Goal: Transaction & Acquisition: Book appointment/travel/reservation

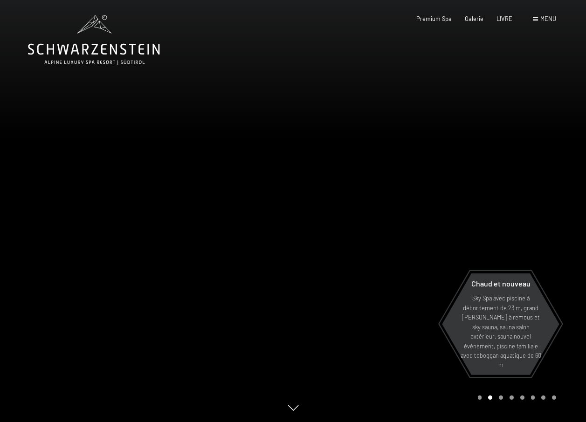
click at [539, 15] on div "Menu" at bounding box center [544, 19] width 23 height 8
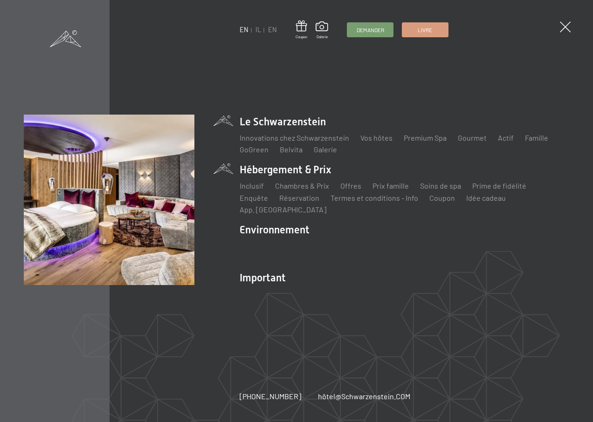
click at [269, 176] on li "Hébergement & Prix Inclusif Chambres & Prix Liste Offres Liste Prix famille Soi…" at bounding box center [405, 189] width 330 height 53
click at [290, 190] on link "Chambres & Prix" at bounding box center [302, 185] width 54 height 9
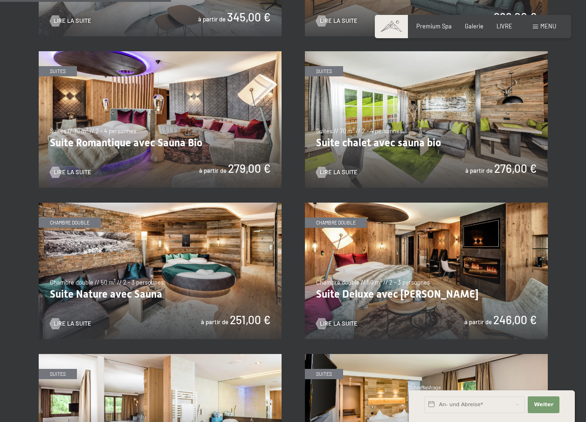
scroll to position [870, 0]
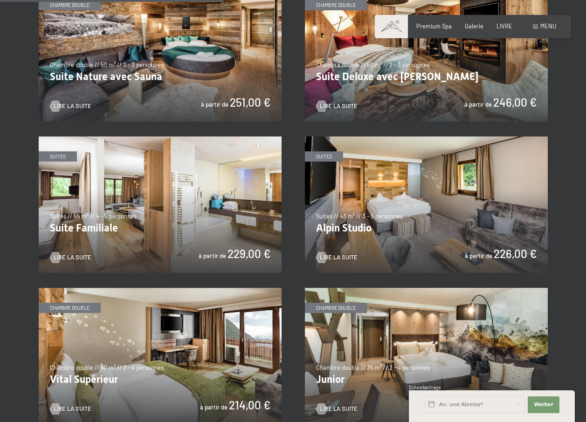
click at [115, 211] on img at bounding box center [160, 205] width 243 height 137
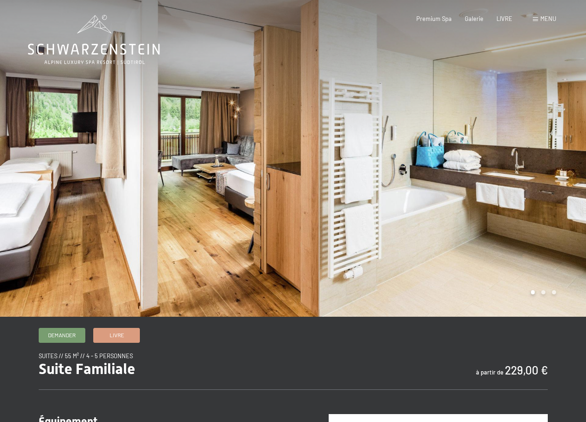
click at [542, 297] on div at bounding box center [439, 158] width 293 height 317
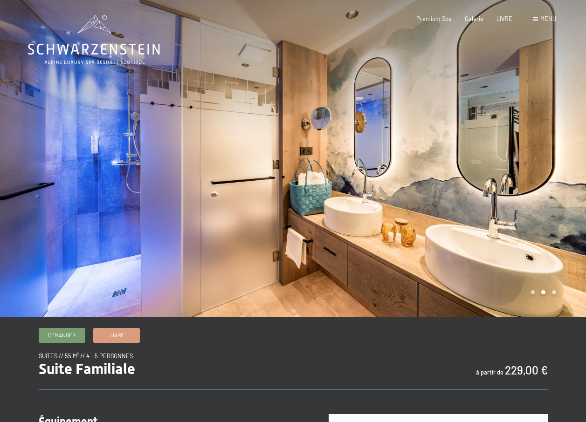
click at [542, 297] on div at bounding box center [439, 158] width 293 height 317
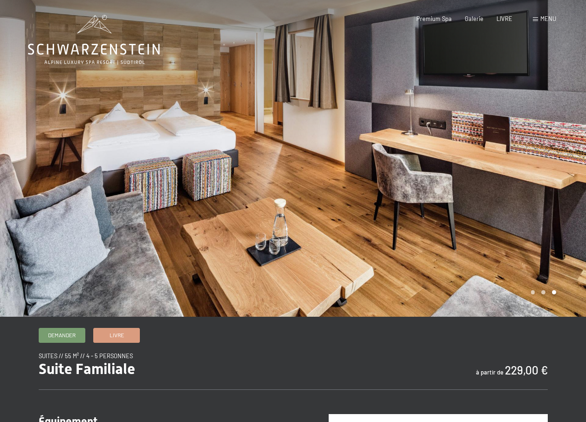
scroll to position [218, 0]
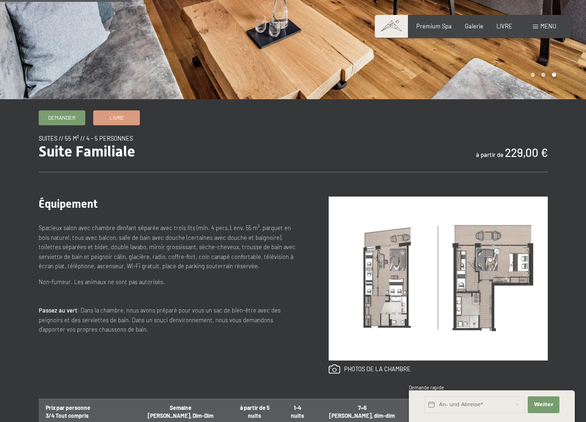
click at [481, 289] on img at bounding box center [438, 279] width 219 height 164
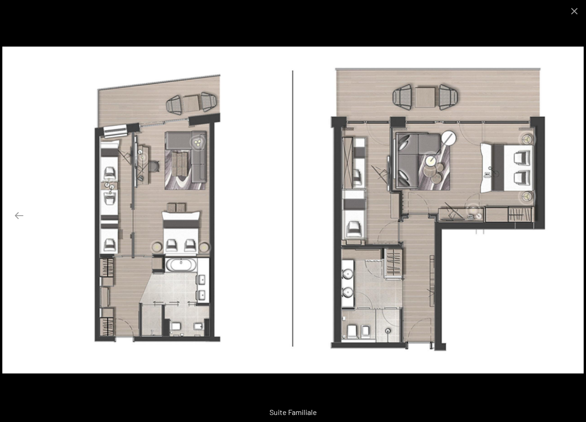
click at [566, 220] on button "Diapositive suivante" at bounding box center [567, 216] width 20 height 18
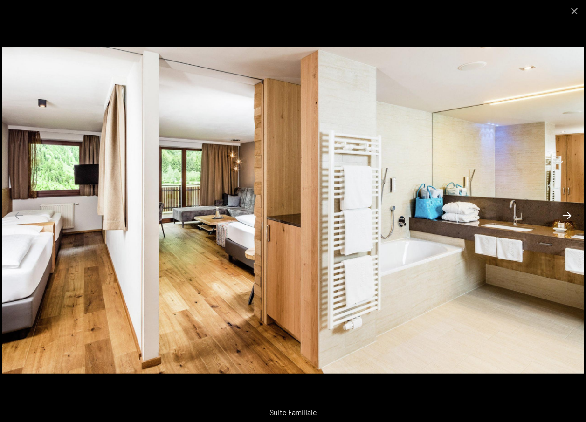
click at [566, 220] on button "Diapositive suivante" at bounding box center [567, 216] width 20 height 18
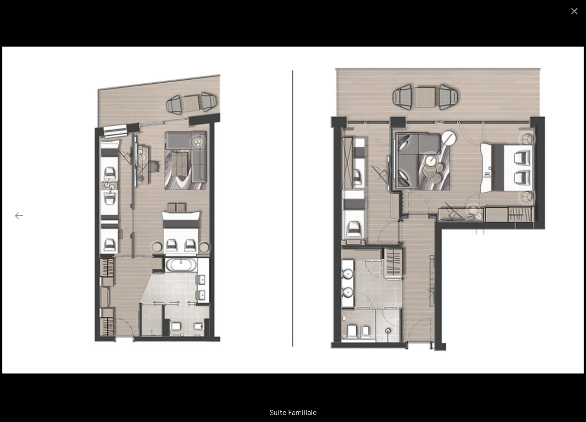
click at [566, 220] on button "Diapositive suivante" at bounding box center [567, 216] width 20 height 18
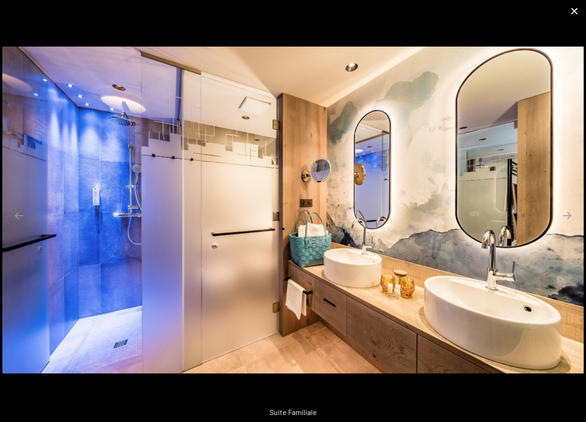
click at [573, 9] on button "Fermer la galerie" at bounding box center [574, 11] width 23 height 22
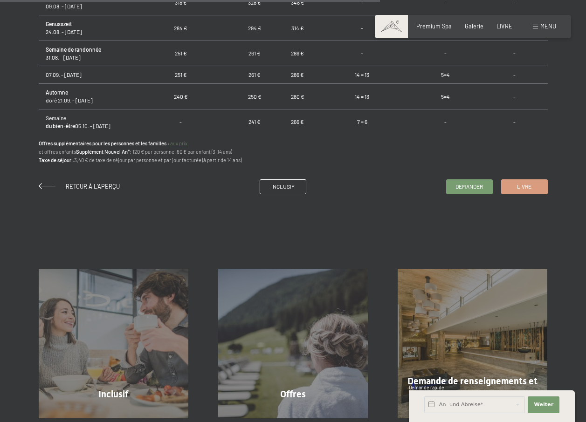
scroll to position [870, 0]
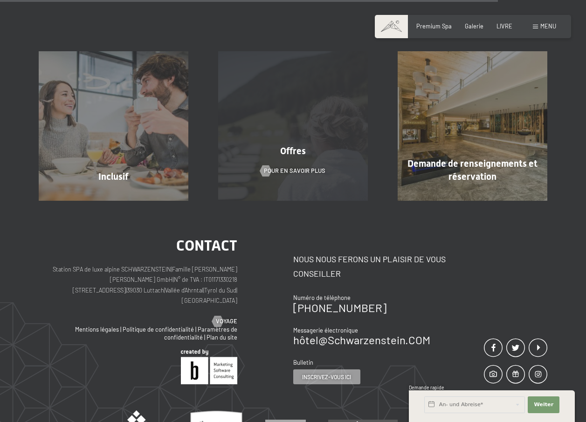
click at [320, 138] on div "Offres Pour en savoir plus" at bounding box center [292, 126] width 179 height 150
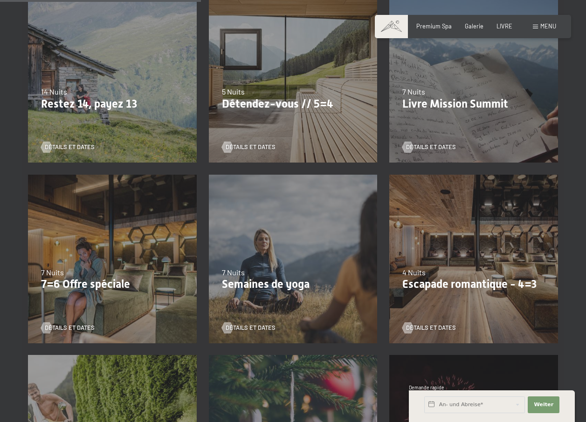
scroll to position [653, 0]
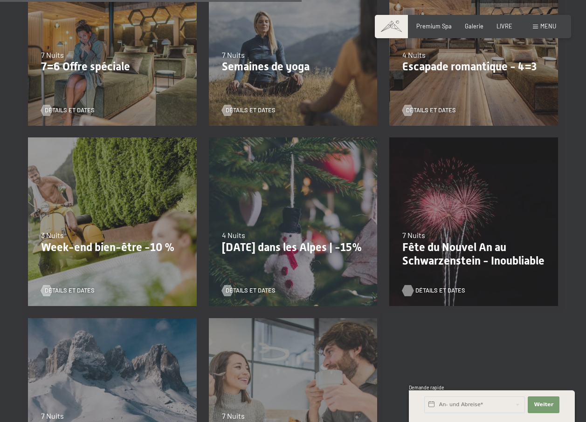
click at [425, 293] on span "Détails et dates" at bounding box center [440, 291] width 50 height 8
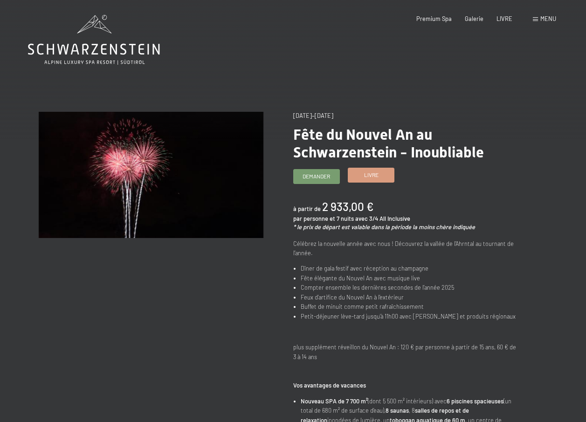
click at [376, 172] on span "Livre" at bounding box center [371, 175] width 14 height 8
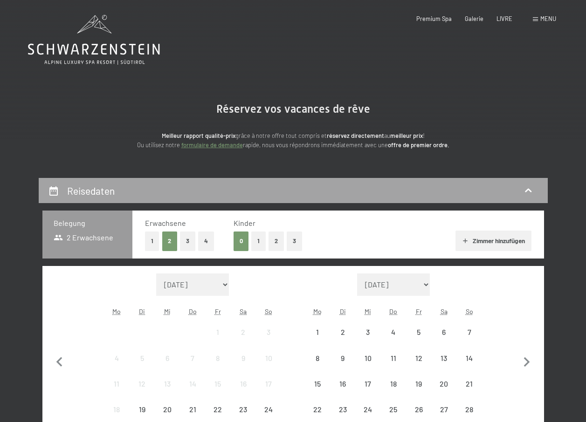
select select "[DATE]"
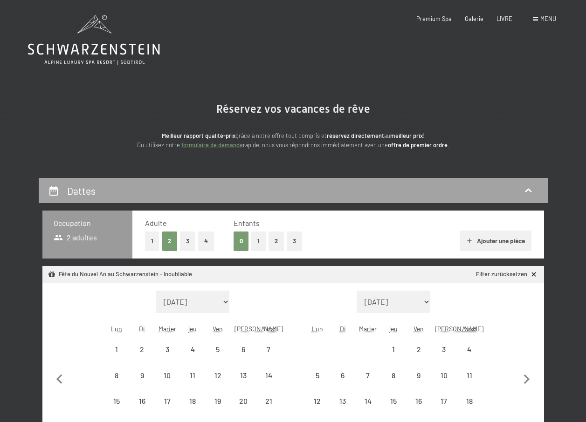
select select "[DATE]"
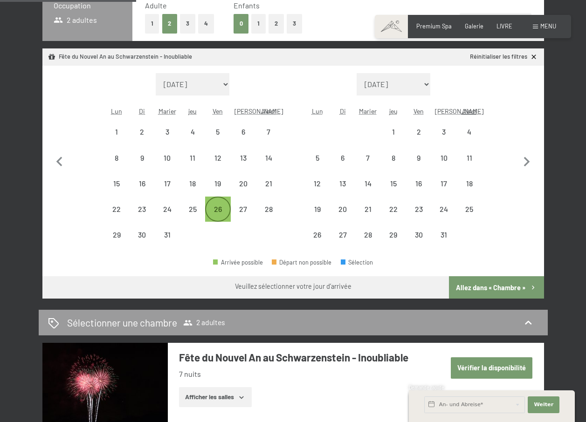
click at [217, 214] on div "26" at bounding box center [217, 217] width 23 height 23
select select "2025-12-01"
select select "2026-01-01"
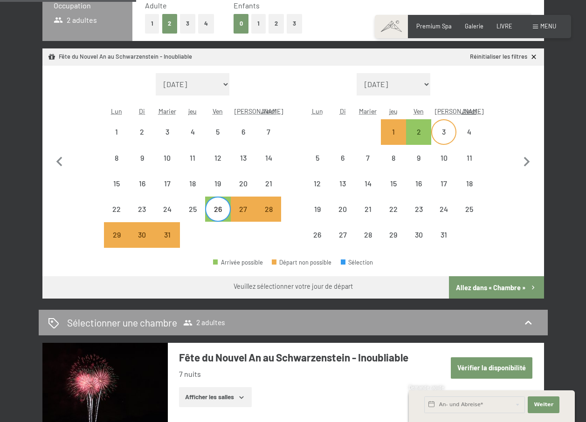
click at [443, 131] on div "3" at bounding box center [443, 139] width 23 height 23
select select "2025-12-01"
select select "2026-01-01"
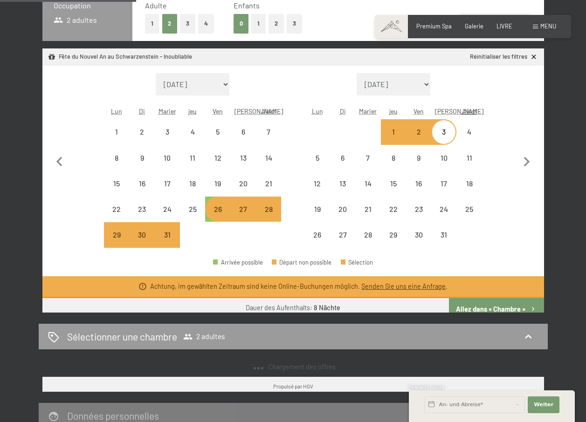
select select "2025-12-01"
select select "2026-01-01"
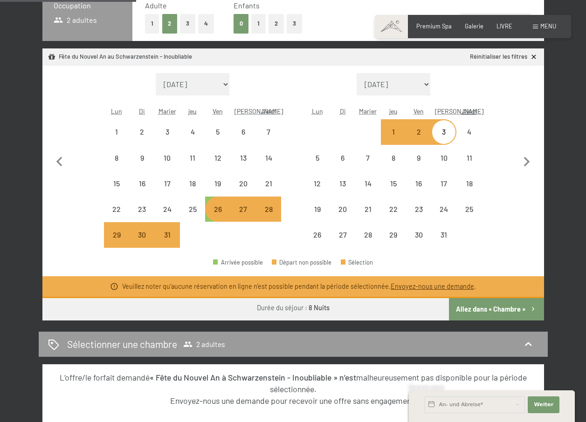
click at [421, 136] on div "2" at bounding box center [418, 139] width 23 height 23
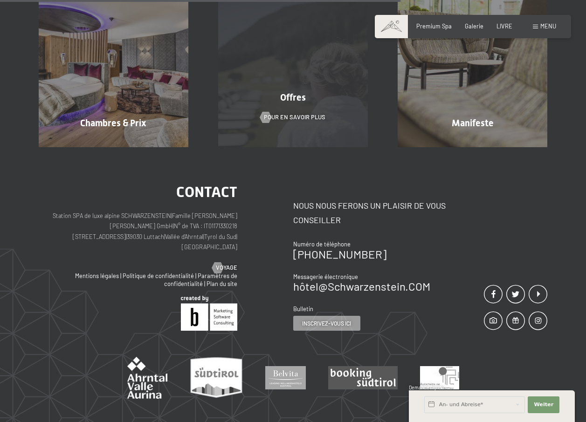
click at [292, 123] on div "Offres Pour en savoir plus" at bounding box center [292, 73] width 179 height 150
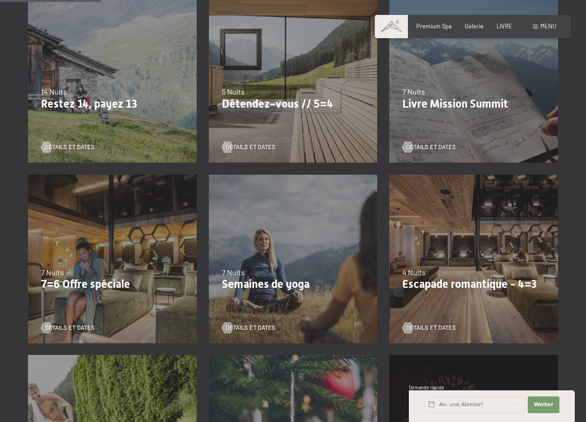
scroll to position [653, 0]
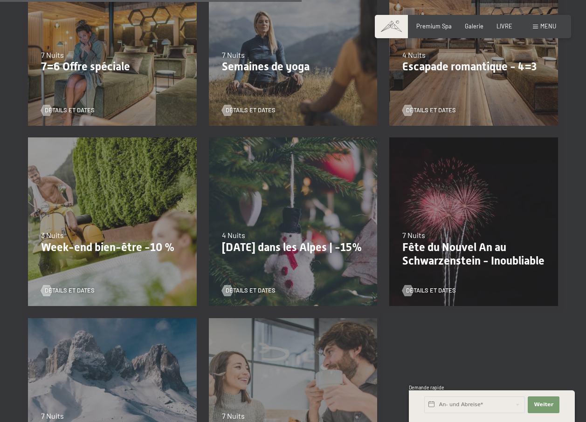
click at [449, 266] on p "Fête du Nouvel An au Schwarzenstein - Inoubliable" at bounding box center [473, 254] width 143 height 27
click at [443, 290] on span "Détails et dates" at bounding box center [440, 291] width 50 height 8
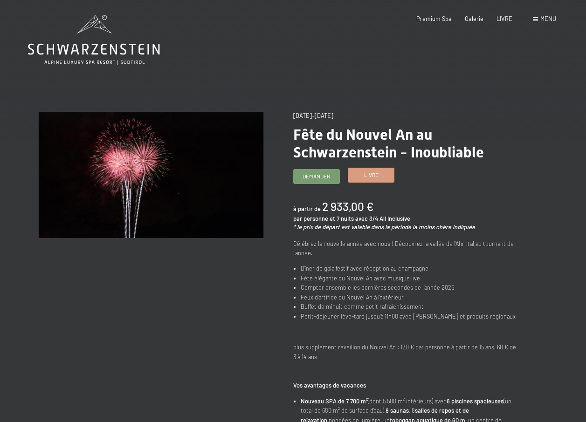
click at [366, 176] on span "Livre" at bounding box center [371, 175] width 14 height 8
click at [373, 174] on span "Livre" at bounding box center [371, 175] width 14 height 8
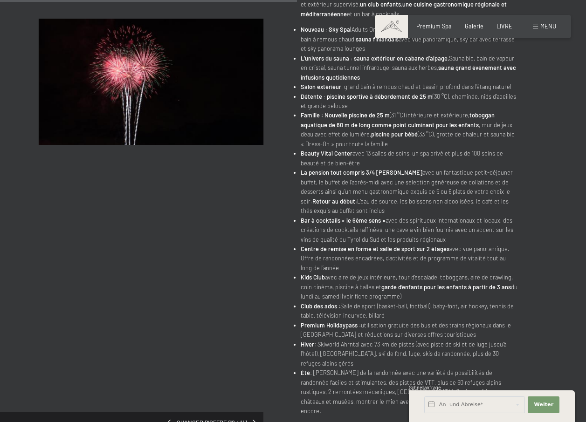
scroll to position [653, 0]
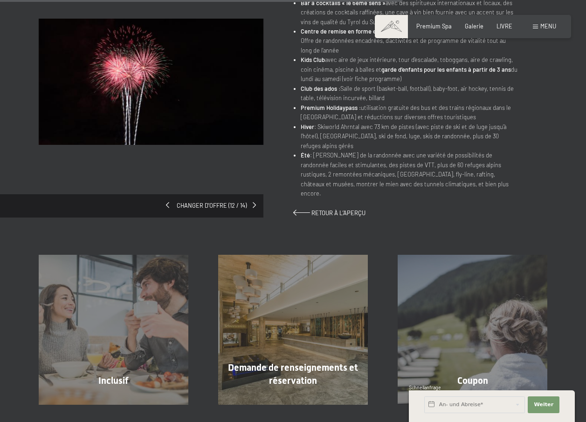
click at [169, 202] on span at bounding box center [167, 205] width 3 height 6
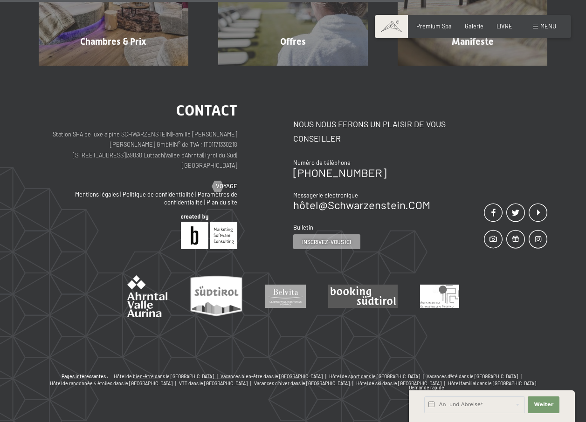
scroll to position [318, 0]
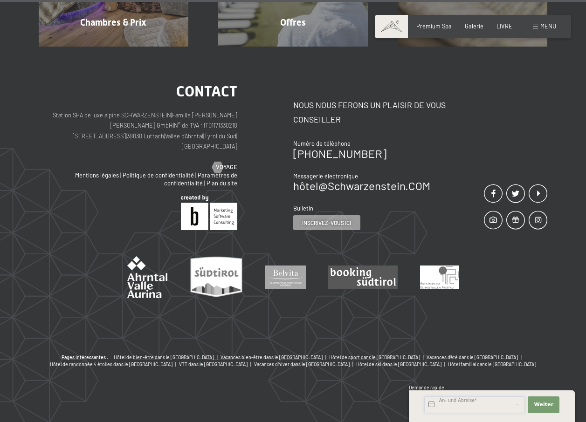
click at [477, 407] on input "text" at bounding box center [474, 405] width 101 height 17
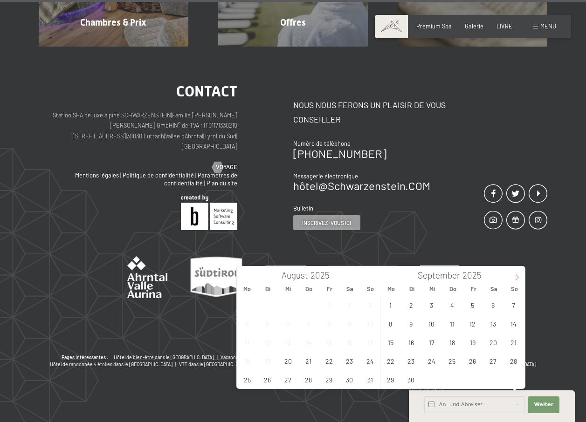
click at [517, 276] on icon at bounding box center [517, 278] width 3 height 6
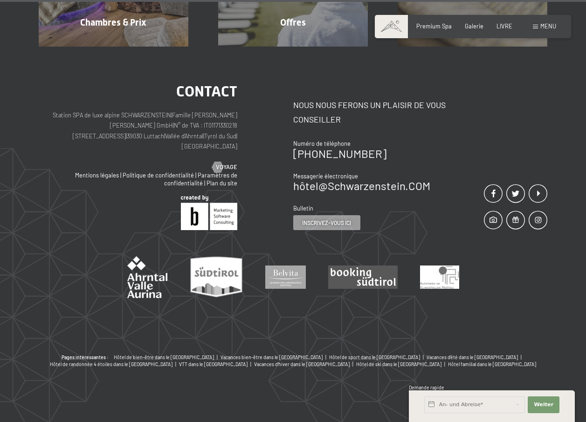
click at [550, 296] on div "Contact Station SPA de luxe alpine SCHWARZENSTEIN | Famille Zimmerhofer Otmar Z…" at bounding box center [293, 201] width 586 height 308
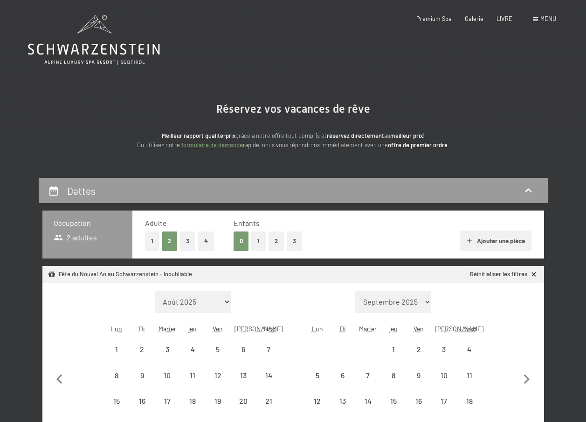
select select "2025-12-01"
select select "[DATE]"
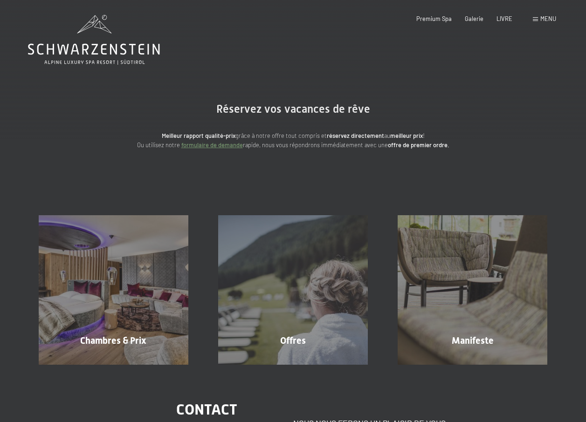
scroll to position [218, 0]
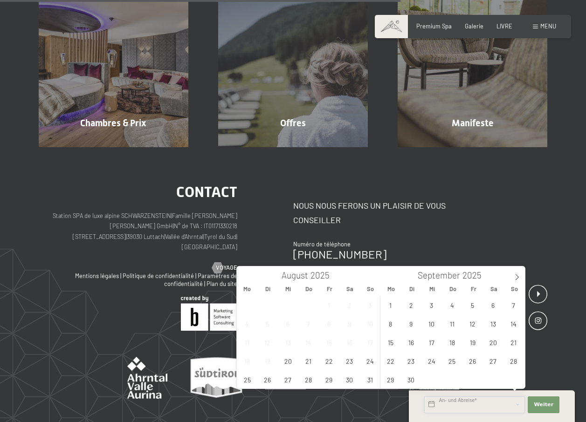
click at [455, 404] on input "text" at bounding box center [474, 405] width 101 height 17
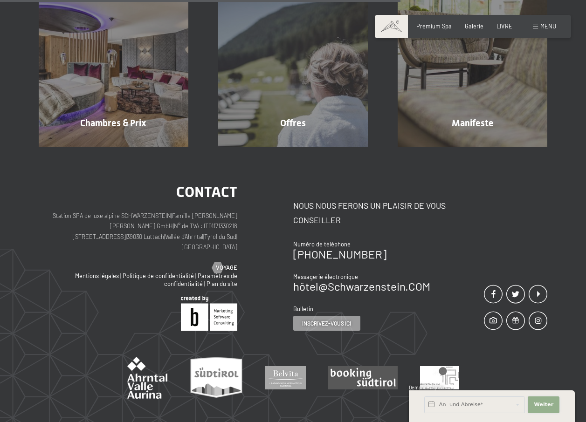
click at [543, 406] on span "Weiter" at bounding box center [544, 404] width 20 height 7
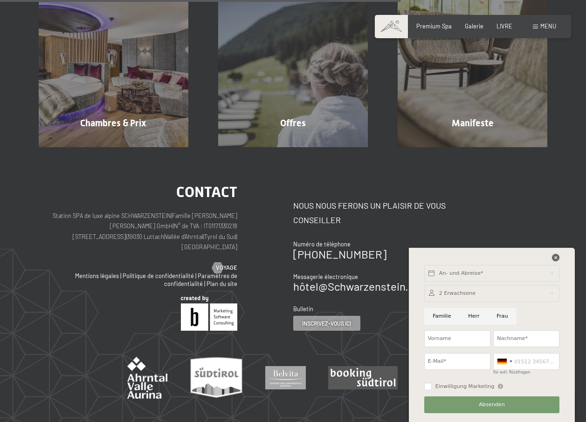
click at [556, 259] on icon at bounding box center [555, 257] width 7 height 7
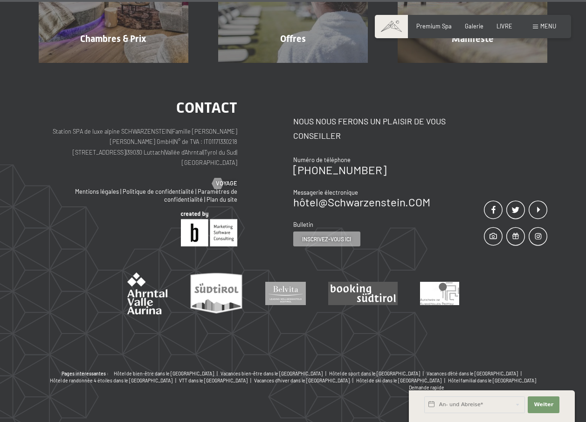
scroll to position [318, 0]
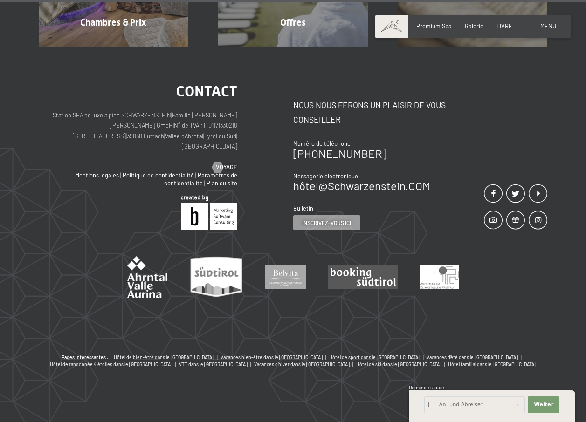
click at [419, 390] on span "Demande rapide" at bounding box center [426, 388] width 35 height 6
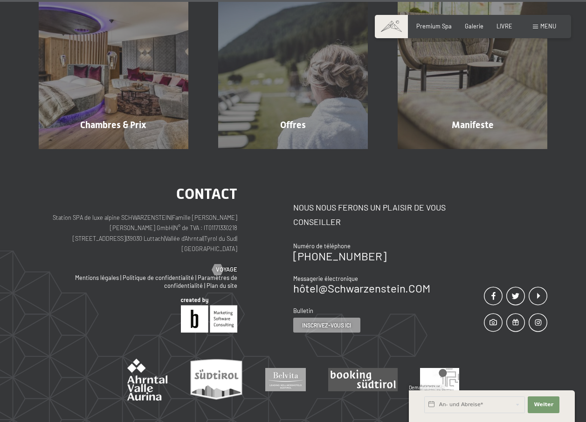
scroll to position [101, 0]
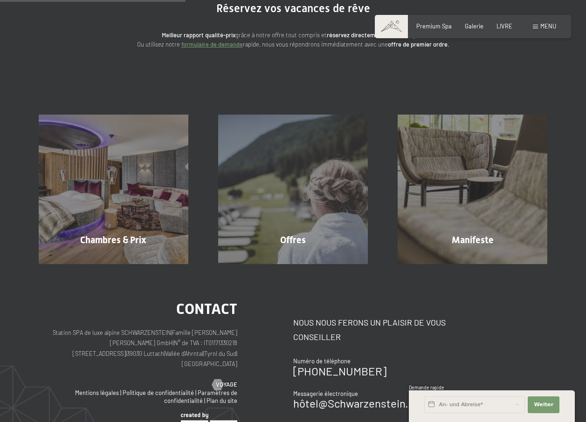
click at [279, 234] on span "Marketing par consentement*" at bounding box center [252, 237] width 98 height 9
click at [198, 234] on input "Marketing par consentement*" at bounding box center [193, 237] width 9 height 9
checkbox input "false"
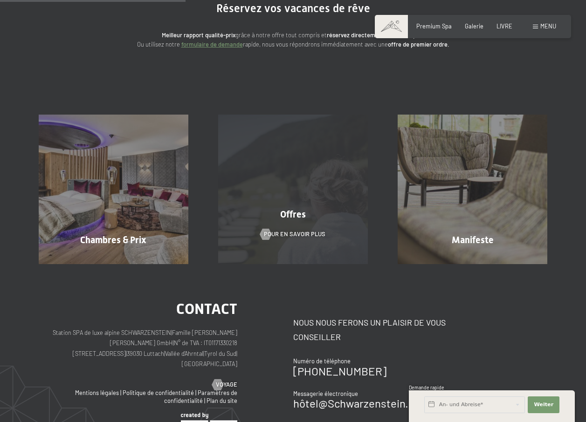
click at [289, 229] on div "Offres Pour en savoir plus" at bounding box center [292, 190] width 179 height 150
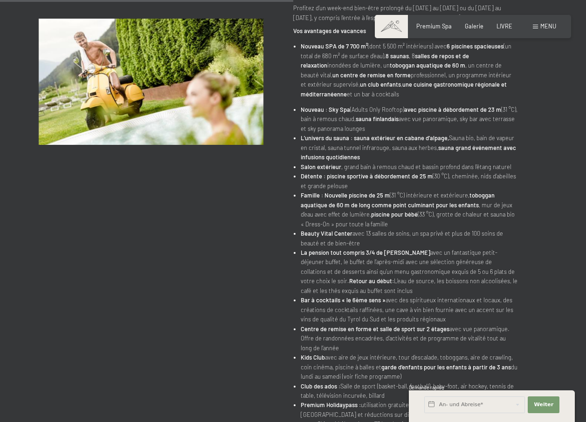
scroll to position [435, 0]
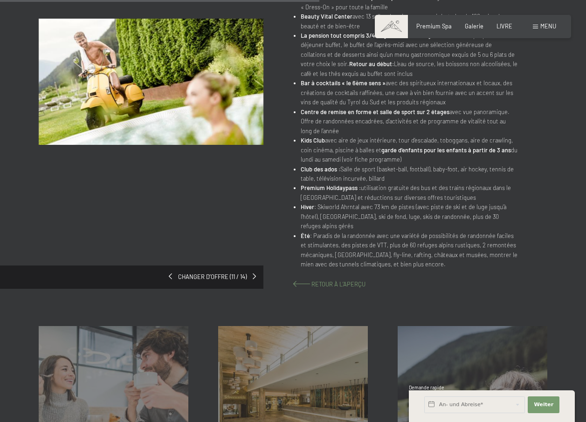
click at [331, 281] on span "Retour à l’aperçu" at bounding box center [338, 284] width 54 height 7
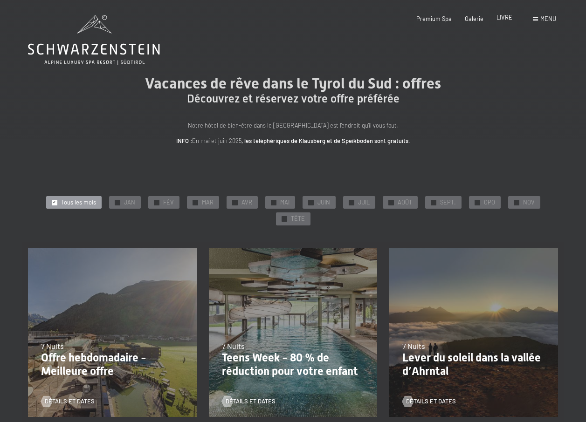
click at [508, 20] on span "LIVRE" at bounding box center [504, 17] width 16 height 7
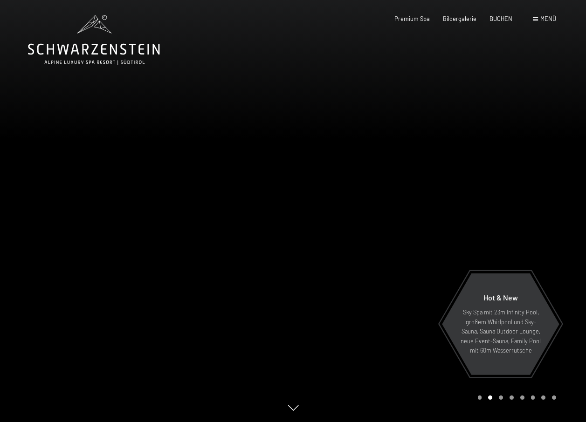
click at [547, 19] on span "Menü" at bounding box center [548, 18] width 16 height 7
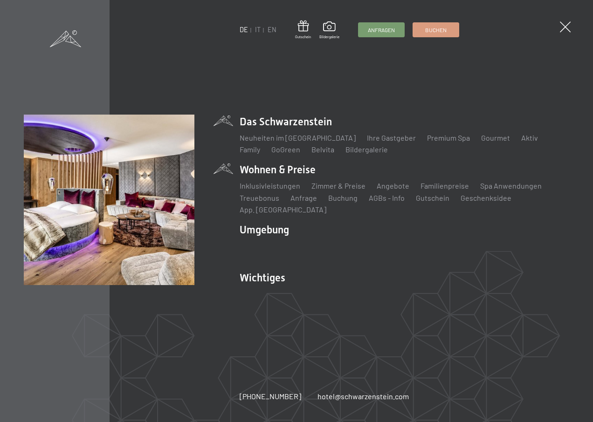
click at [271, 175] on li "Wohnen & Preise Inklusivleistungen Zimmer & Preise Liste Angebote Liste Familie…" at bounding box center [405, 189] width 330 height 53
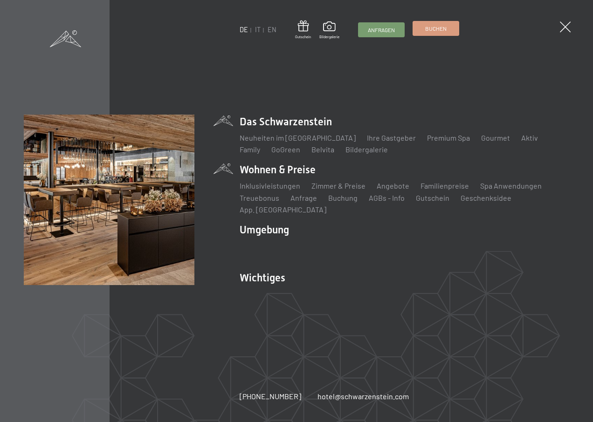
click at [427, 27] on span "Buchen" at bounding box center [435, 29] width 21 height 8
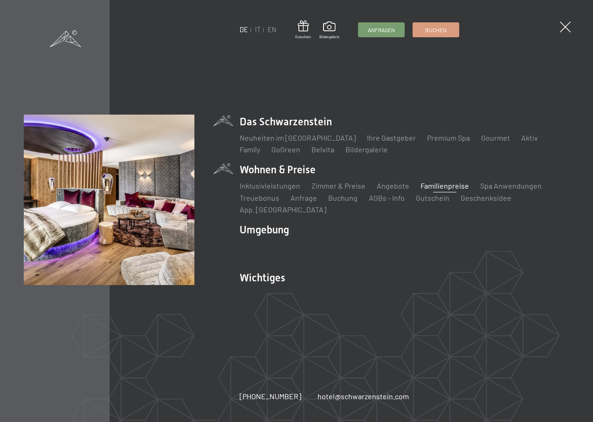
click at [444, 190] on link "Familienpreise" at bounding box center [444, 185] width 48 height 9
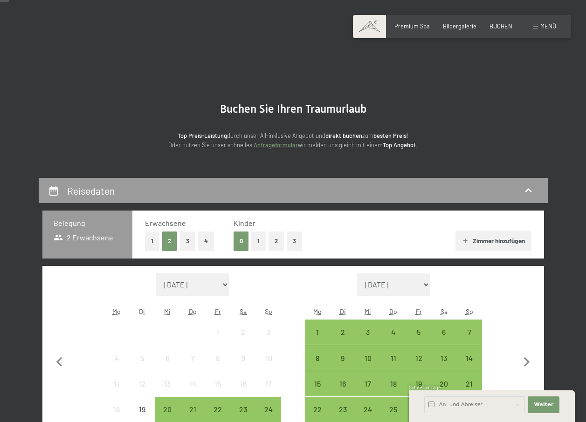
scroll to position [218, 0]
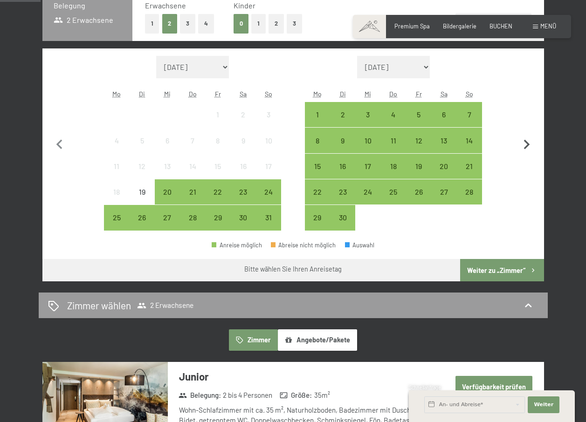
click at [526, 144] on icon "button" at bounding box center [527, 145] width 20 height 20
select select "[DATE]"
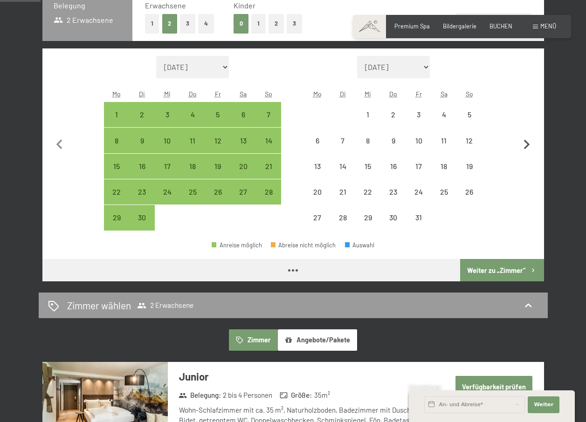
click at [526, 144] on icon "button" at bounding box center [527, 145] width 20 height 20
select select "[DATE]"
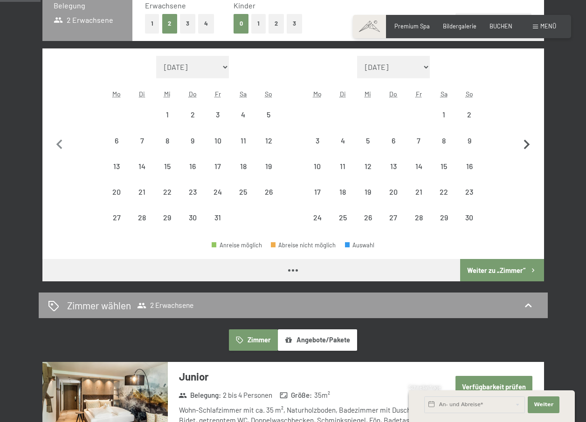
select select "[DATE]"
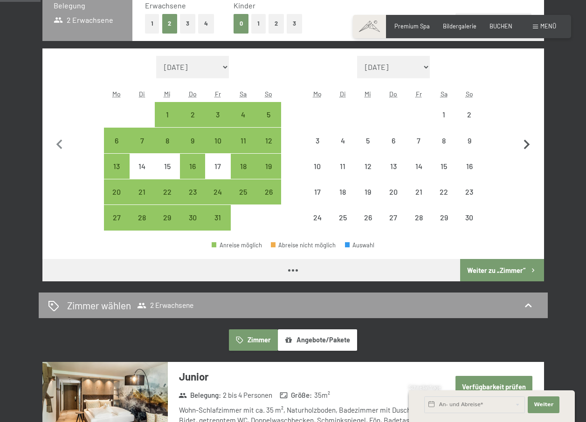
click at [526, 144] on icon "button" at bounding box center [527, 145] width 20 height 20
select select "[DATE]"
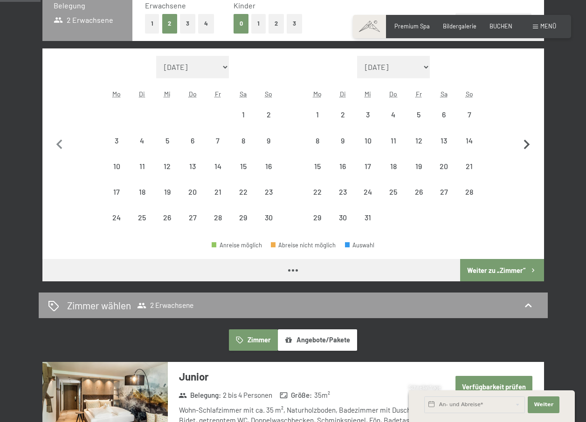
select select "[DATE]"
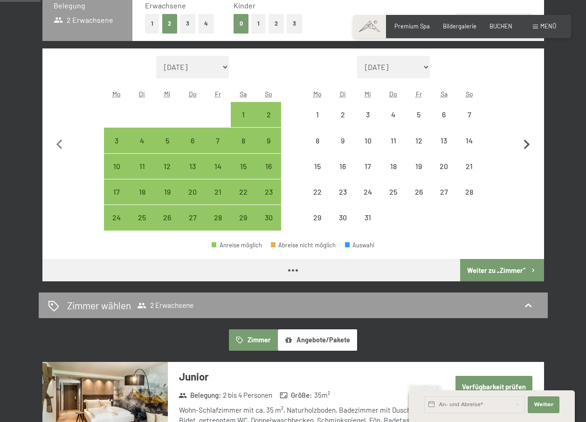
select select "[DATE]"
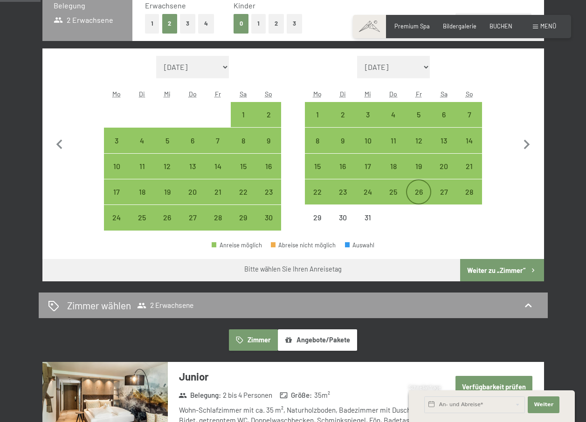
click at [415, 192] on div "26" at bounding box center [418, 199] width 23 height 23
select select "[DATE]"
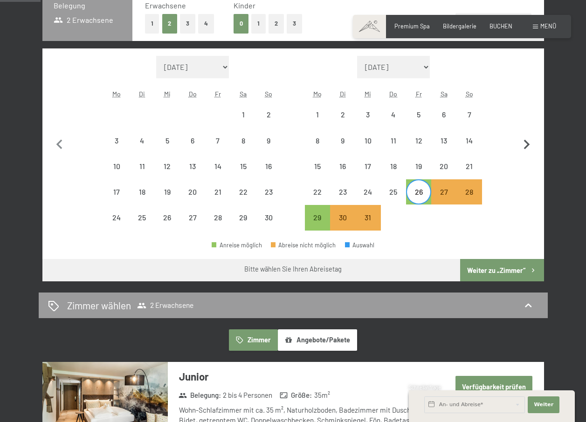
click at [527, 143] on icon "button" at bounding box center [527, 145] width 6 height 10
select select "[DATE]"
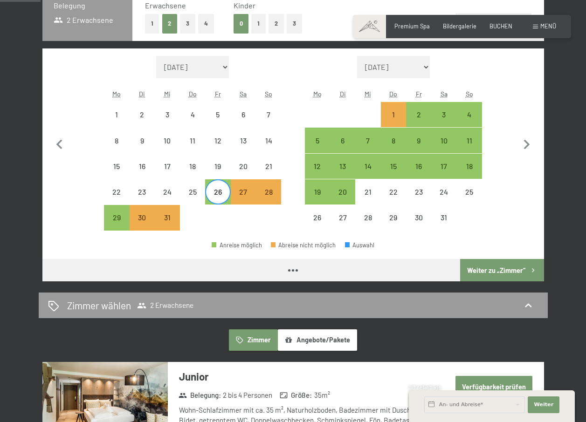
select select "[DATE]"
select select "2026-01-01"
click at [390, 116] on div "1" at bounding box center [393, 122] width 23 height 23
select select "2025-12-01"
select select "2026-01-01"
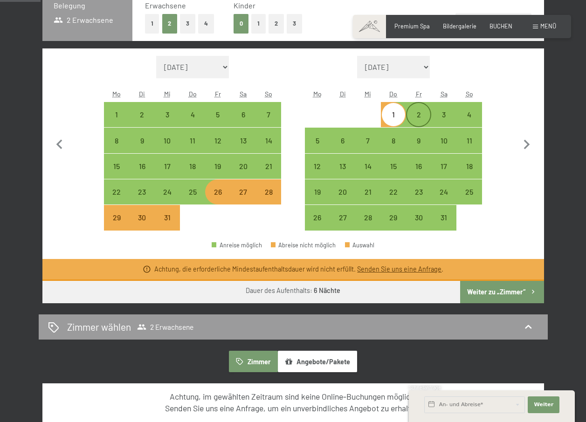
click at [418, 115] on div "2" at bounding box center [418, 122] width 23 height 23
select select "2025-12-01"
select select "2026-01-01"
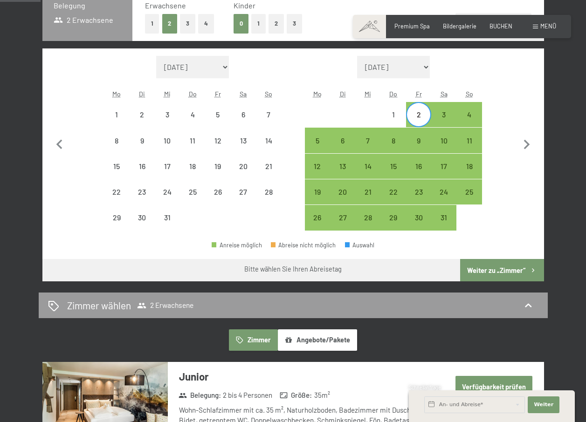
click at [489, 268] on button "Weiter zu „Zimmer“" at bounding box center [501, 270] width 83 height 22
select select "2025-12-01"
select select "2026-01-01"
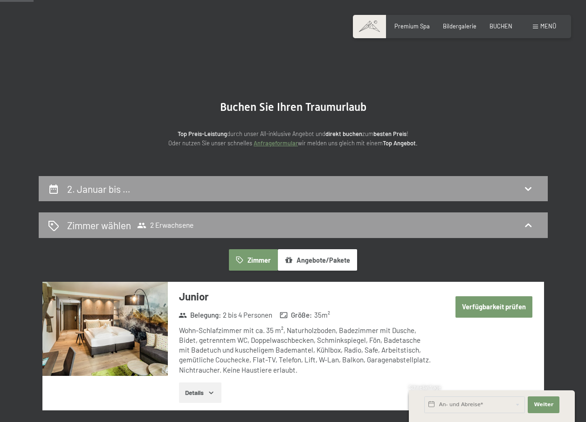
scroll to position [0, 0]
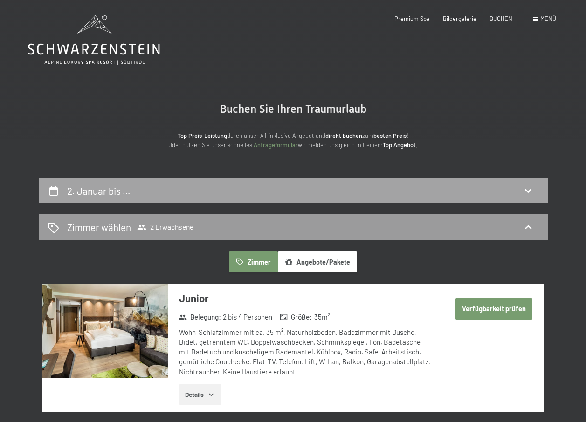
click at [97, 192] on h2 "2. Januar bis …" at bounding box center [98, 191] width 63 height 12
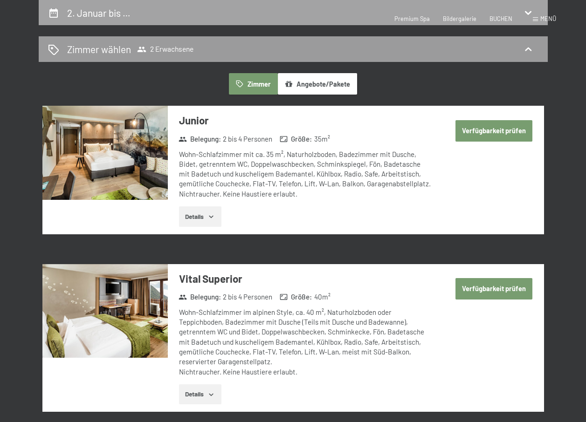
select select "2025-12-01"
select select "2026-01-01"
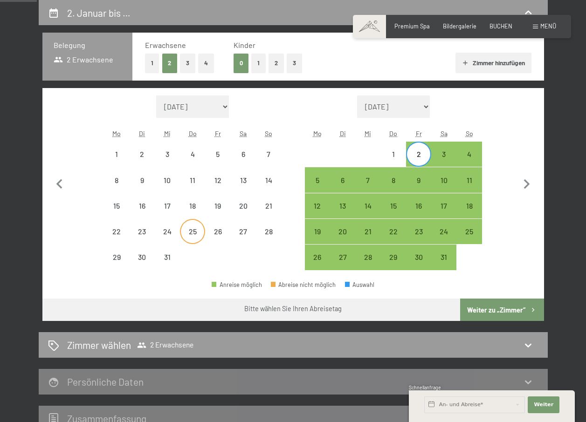
click at [192, 231] on div "25" at bounding box center [192, 239] width 23 height 23
select select "2025-12-01"
select select "2026-01-01"
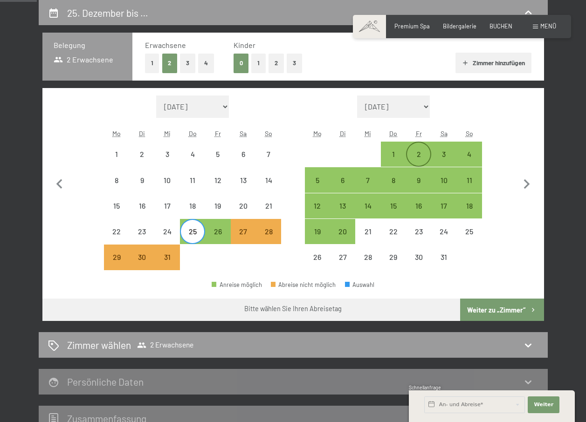
click at [419, 151] on div "2" at bounding box center [418, 162] width 23 height 23
select select "2025-12-01"
select select "2026-01-01"
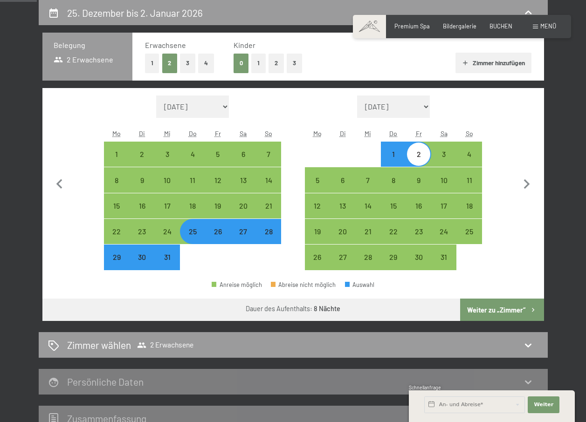
click at [485, 309] on button "Weiter zu „Zimmer“" at bounding box center [501, 310] width 83 height 22
select select "2025-12-01"
select select "2026-01-01"
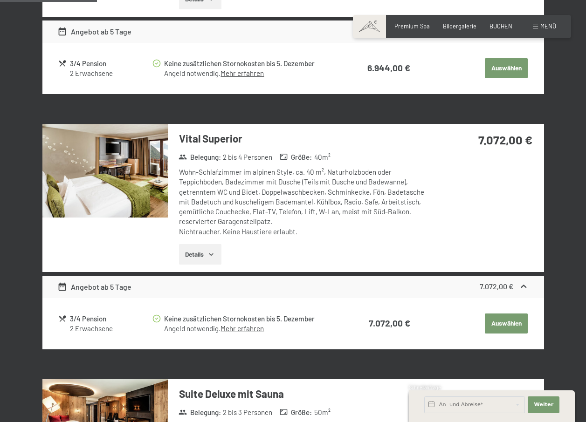
scroll to position [613, 0]
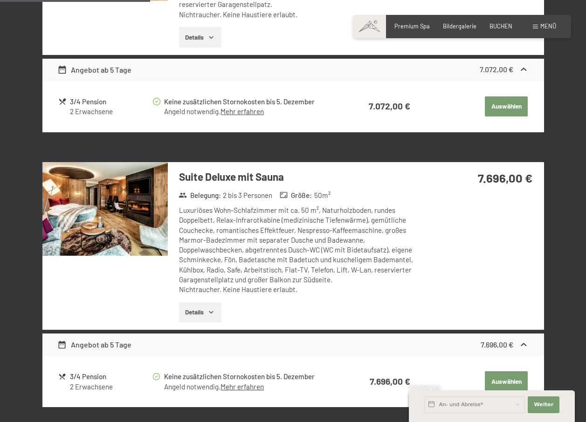
click at [102, 240] on img at bounding box center [104, 209] width 125 height 94
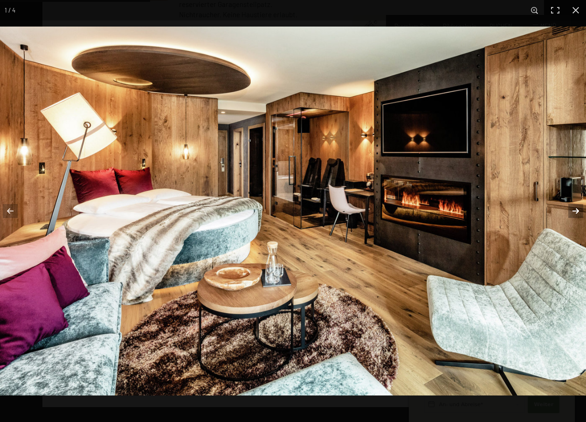
click at [572, 209] on button "button" at bounding box center [569, 211] width 33 height 47
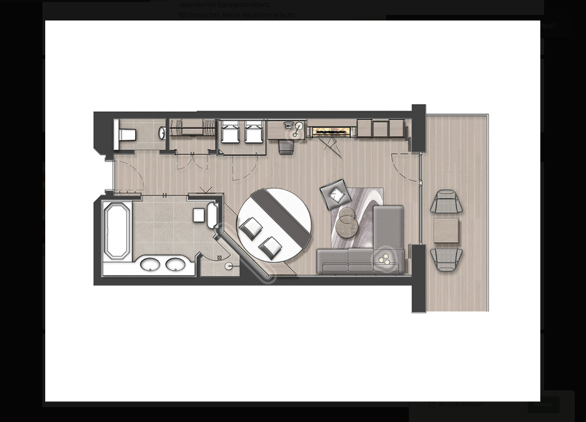
click at [572, 209] on button "button" at bounding box center [569, 211] width 33 height 47
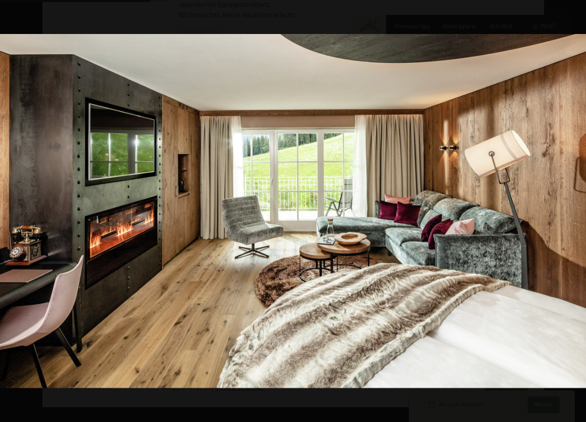
click at [572, 209] on button "button" at bounding box center [569, 211] width 33 height 47
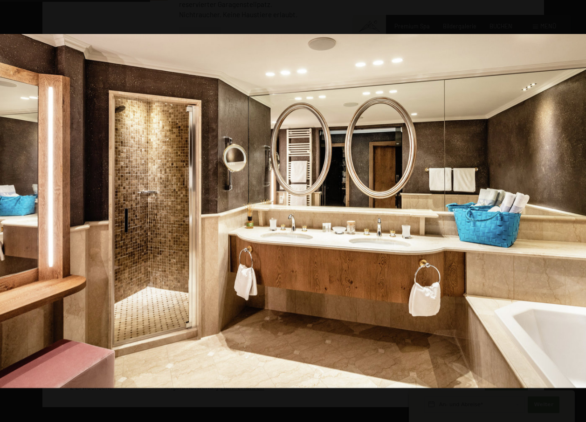
click at [572, 209] on button "button" at bounding box center [569, 211] width 33 height 47
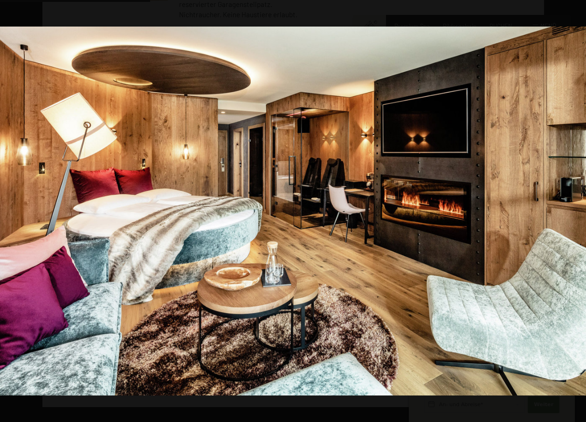
click at [572, 209] on button "button" at bounding box center [569, 211] width 33 height 47
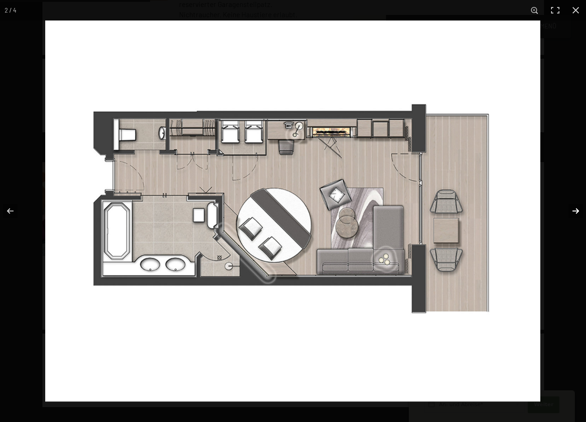
click at [573, 209] on button "button" at bounding box center [569, 211] width 33 height 47
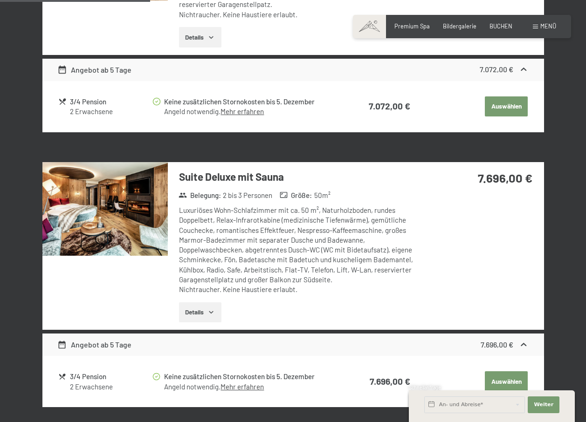
click at [0, 0] on button "button" at bounding box center [0, 0] width 0 height 0
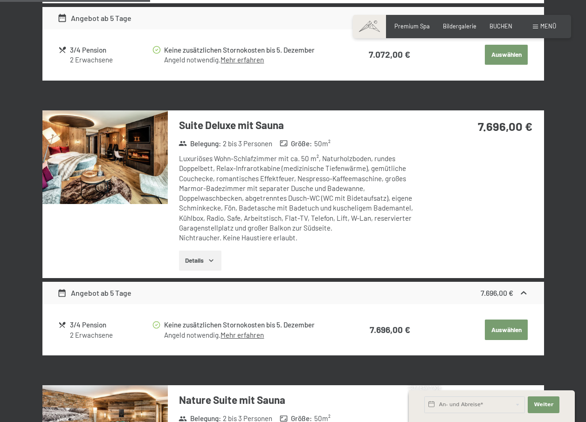
scroll to position [831, 0]
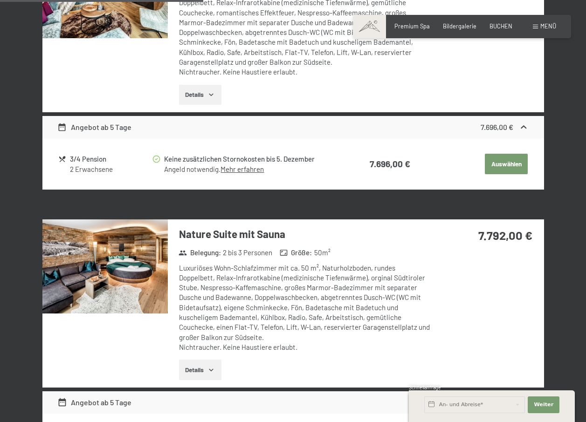
click at [114, 275] on img at bounding box center [104, 267] width 125 height 94
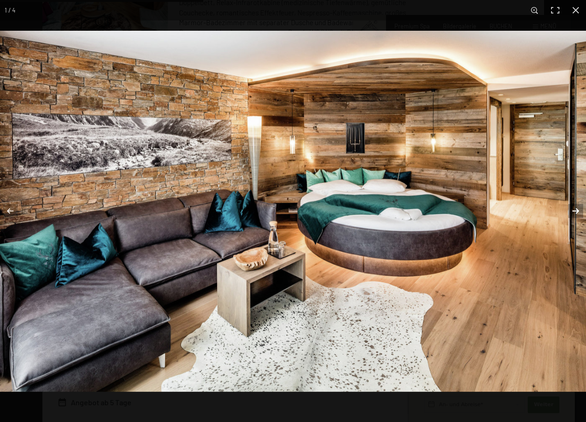
click at [572, 210] on button "button" at bounding box center [569, 211] width 33 height 47
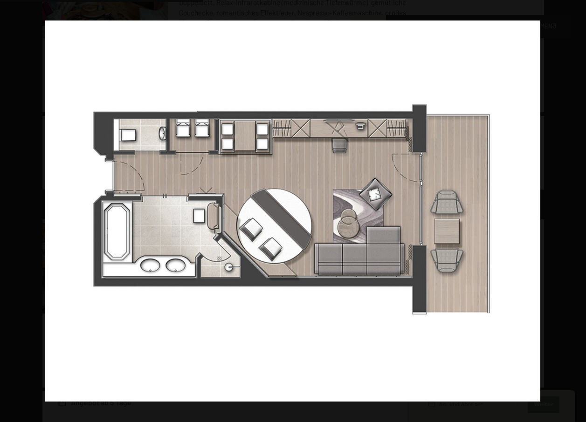
click at [572, 210] on button "button" at bounding box center [569, 211] width 33 height 47
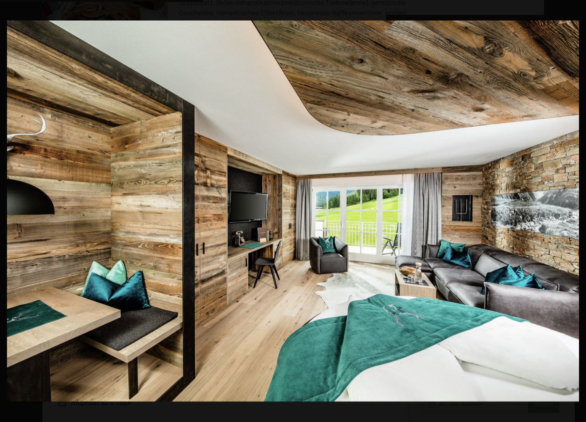
click at [572, 210] on button "button" at bounding box center [569, 211] width 33 height 47
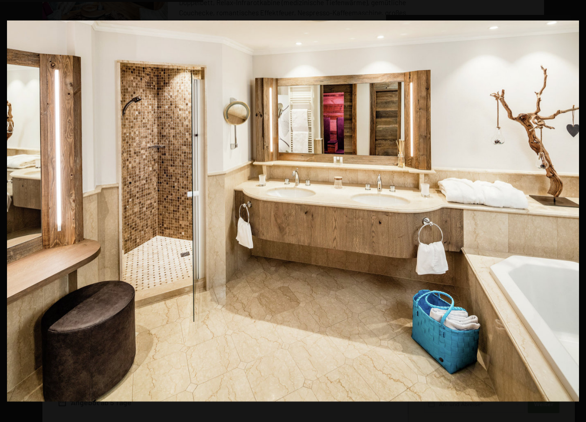
click at [572, 210] on button "button" at bounding box center [569, 211] width 33 height 47
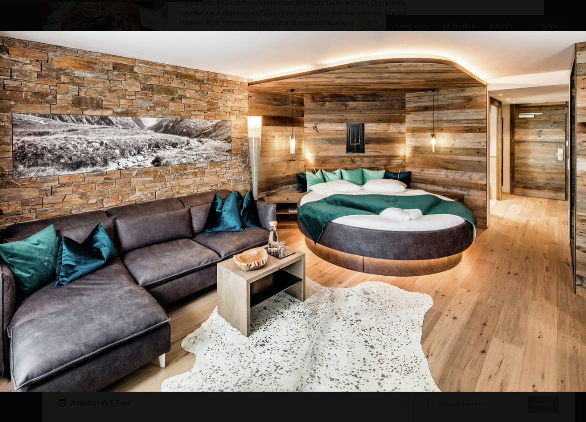
click at [572, 210] on button "button" at bounding box center [569, 211] width 33 height 47
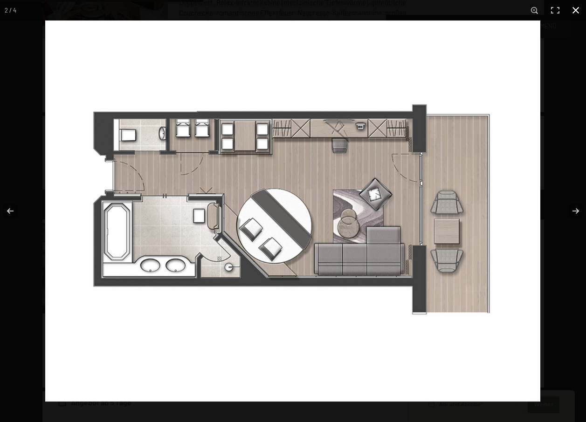
click at [577, 12] on button "button" at bounding box center [575, 10] width 21 height 21
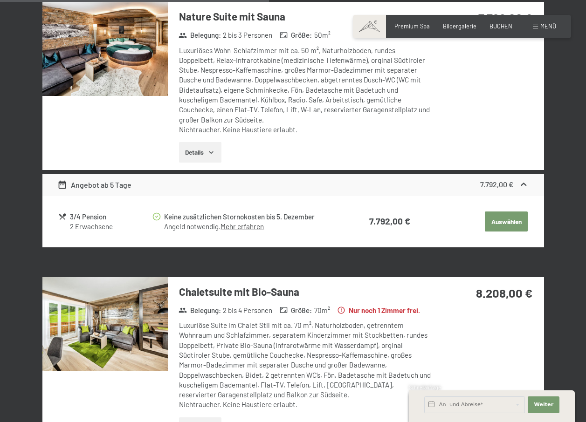
scroll to position [1266, 0]
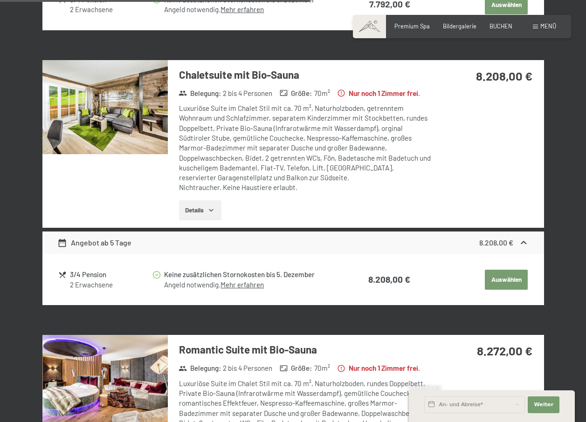
click at [107, 138] on img at bounding box center [104, 107] width 125 height 94
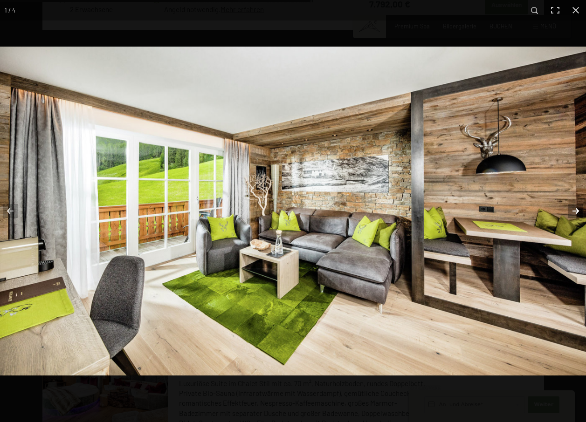
click at [574, 211] on button "button" at bounding box center [569, 211] width 33 height 47
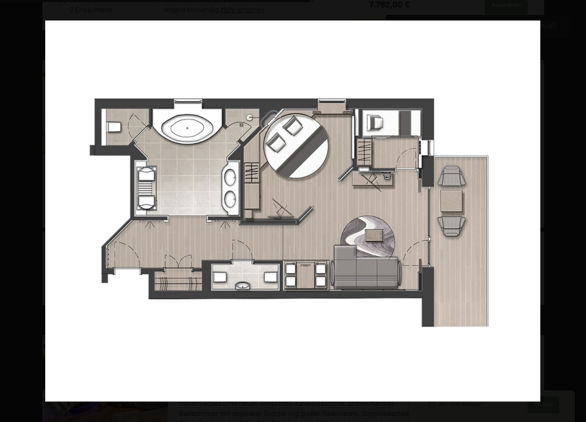
click at [574, 211] on button "button" at bounding box center [569, 211] width 33 height 47
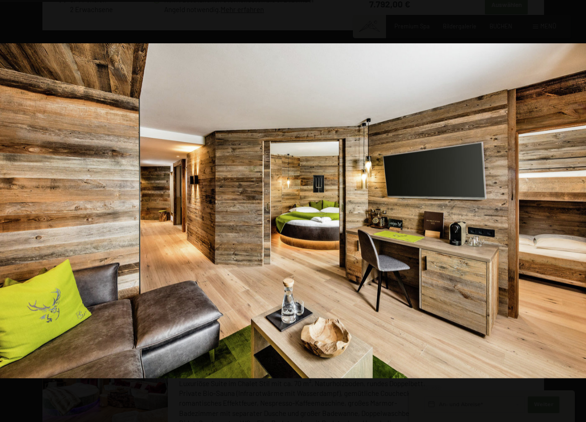
click at [574, 211] on button "button" at bounding box center [569, 211] width 33 height 47
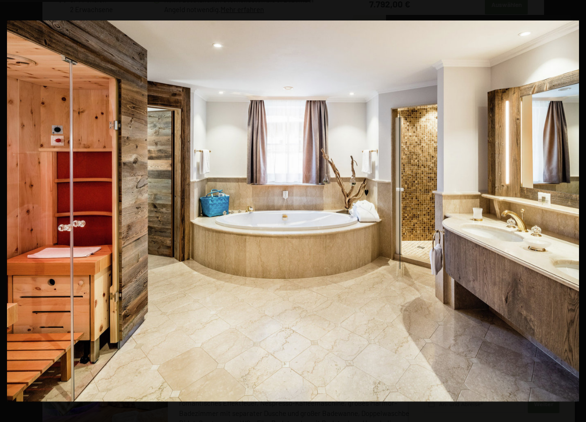
click at [574, 211] on button "button" at bounding box center [569, 211] width 33 height 47
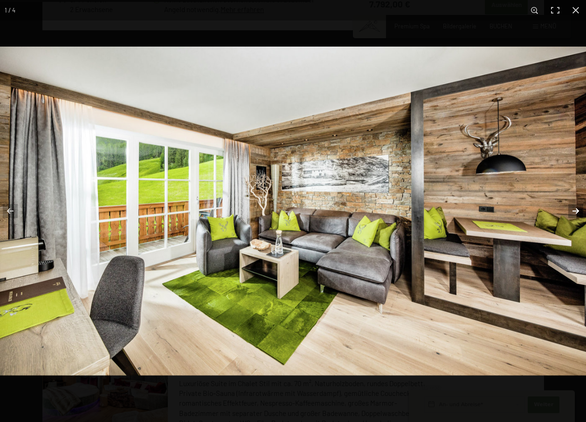
click at [577, 214] on button "button" at bounding box center [569, 211] width 33 height 47
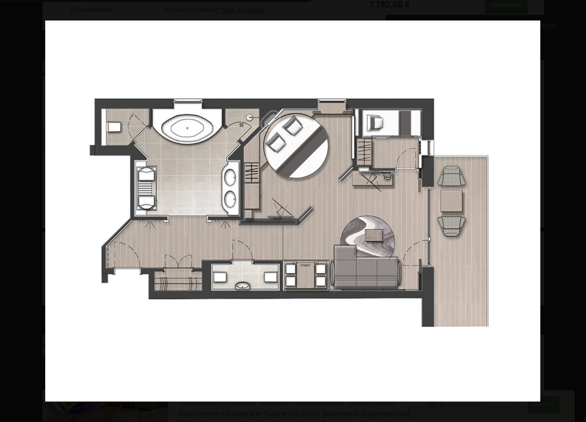
click at [577, 214] on button "button" at bounding box center [569, 211] width 33 height 47
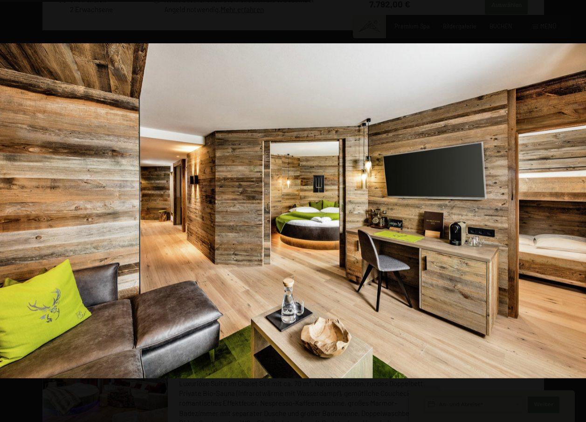
click at [577, 214] on button "button" at bounding box center [569, 211] width 33 height 47
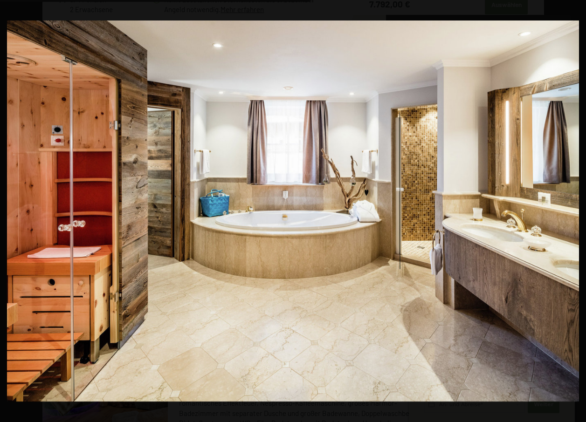
click at [577, 214] on button "button" at bounding box center [569, 211] width 33 height 47
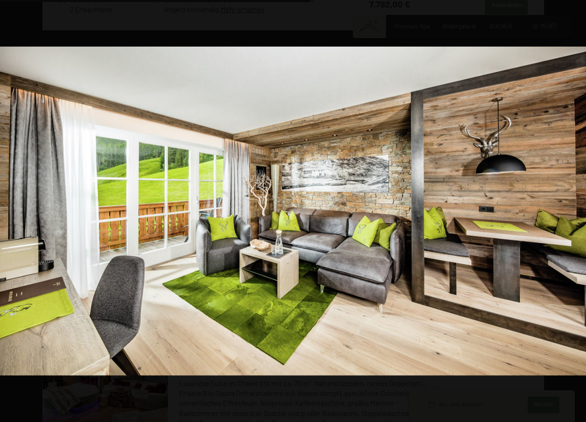
click at [577, 214] on button "button" at bounding box center [569, 211] width 33 height 47
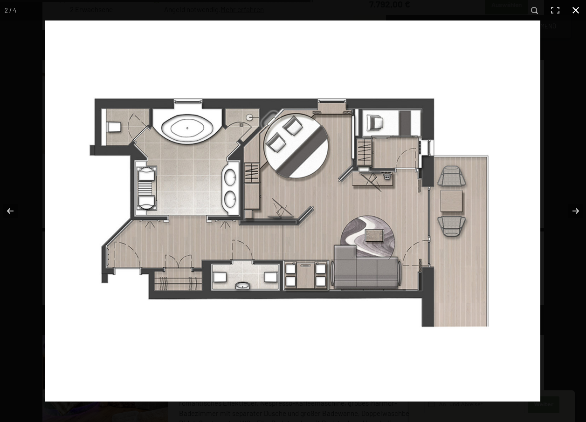
click at [576, 10] on button "button" at bounding box center [575, 10] width 21 height 21
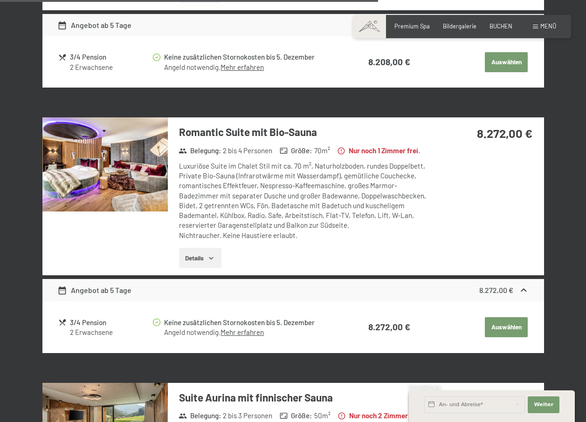
scroll to position [1701, 0]
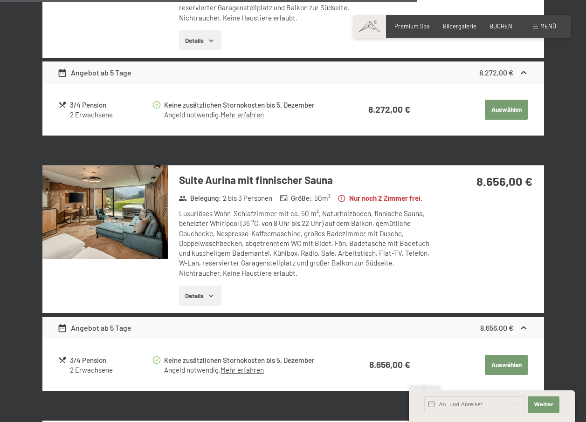
click at [103, 233] on img at bounding box center [104, 212] width 125 height 94
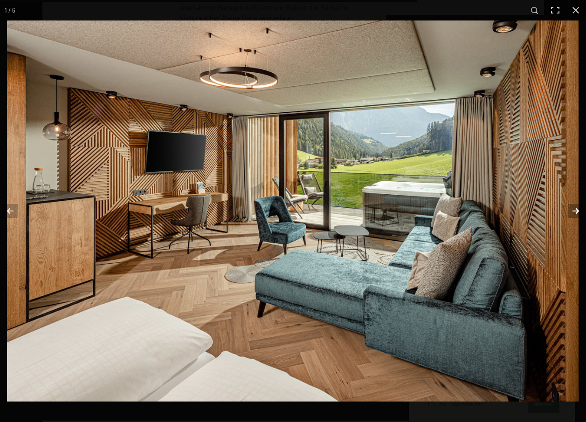
click at [574, 211] on button "button" at bounding box center [569, 211] width 33 height 47
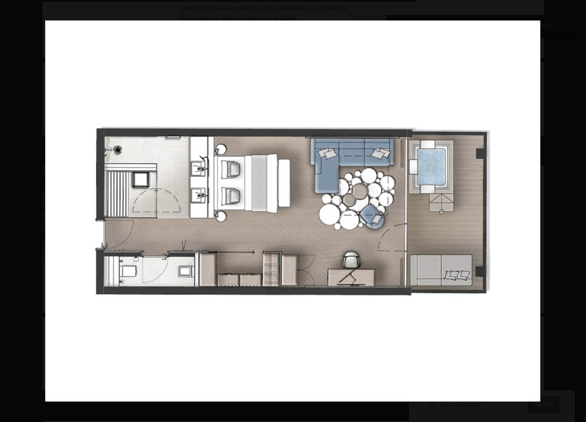
click at [574, 211] on button "button" at bounding box center [569, 211] width 33 height 47
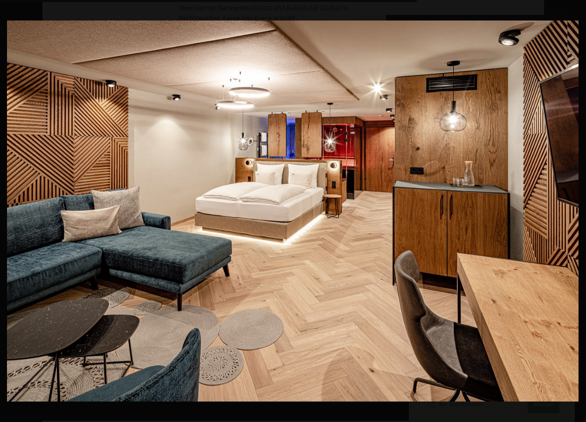
click at [574, 211] on button "button" at bounding box center [569, 211] width 33 height 47
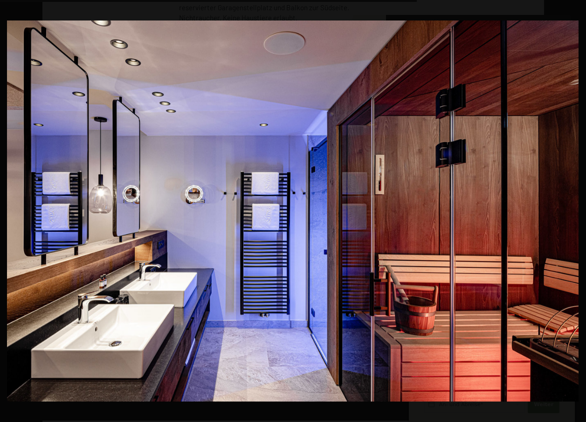
click at [574, 211] on button "button" at bounding box center [569, 211] width 33 height 47
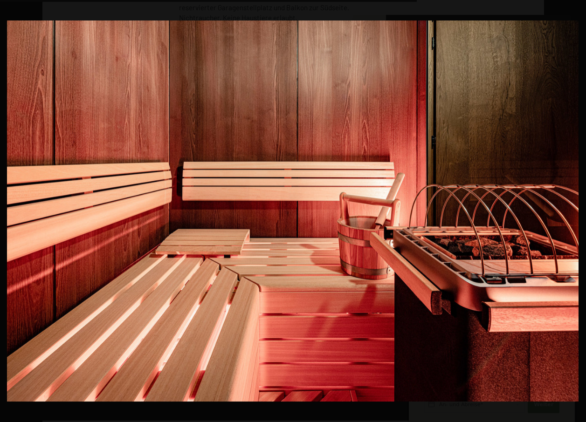
click at [574, 211] on button "button" at bounding box center [569, 211] width 33 height 47
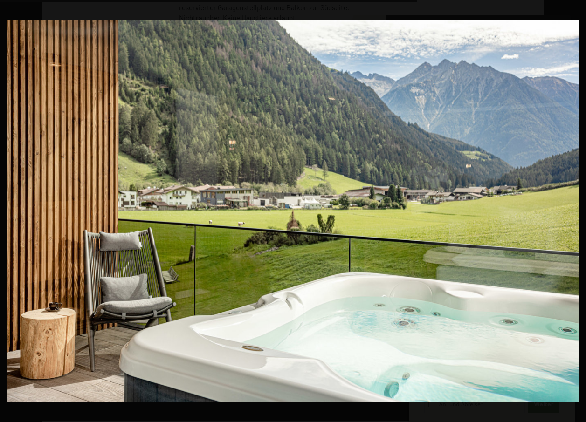
click at [574, 211] on button "button" at bounding box center [569, 211] width 33 height 47
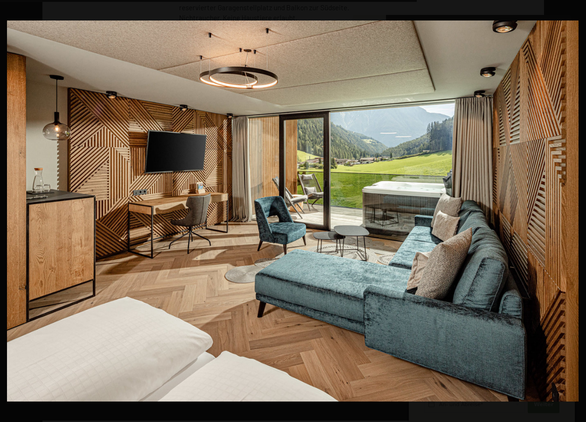
click at [574, 211] on button "button" at bounding box center [569, 211] width 33 height 47
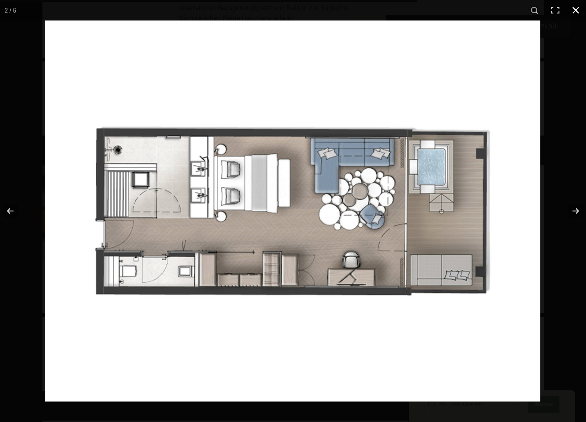
click at [576, 12] on button "button" at bounding box center [575, 10] width 21 height 21
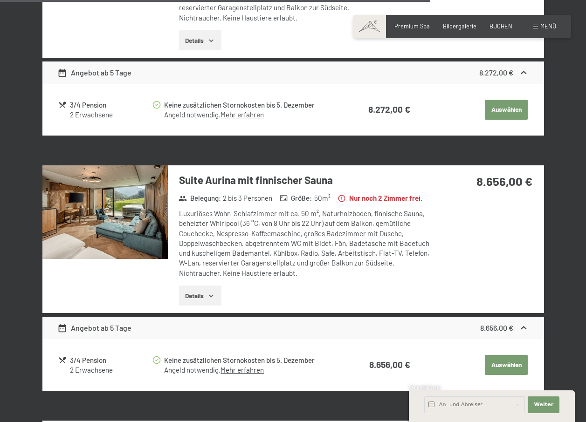
scroll to position [1918, 0]
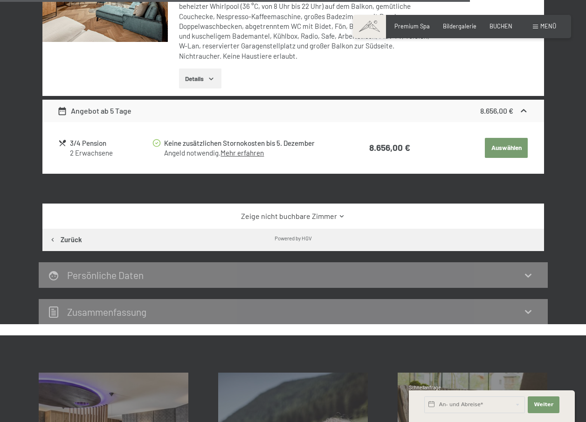
click at [284, 221] on link "Zeige nicht buchbare Zimmer" at bounding box center [292, 216] width 471 height 10
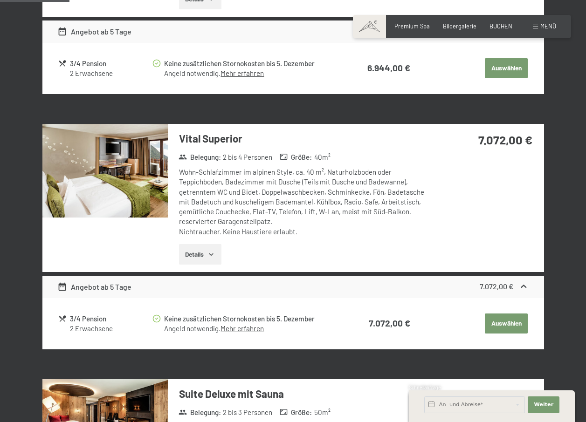
scroll to position [613, 0]
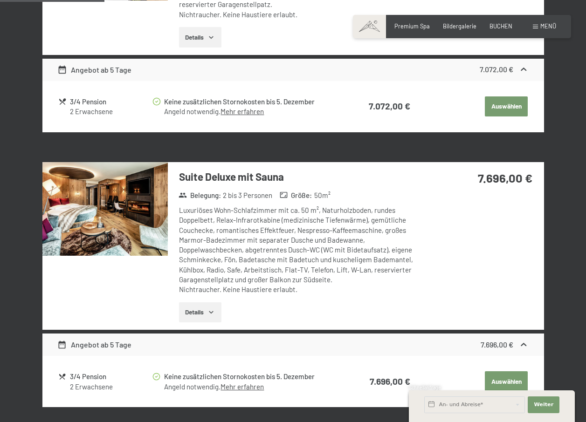
click at [110, 233] on img at bounding box center [104, 209] width 125 height 94
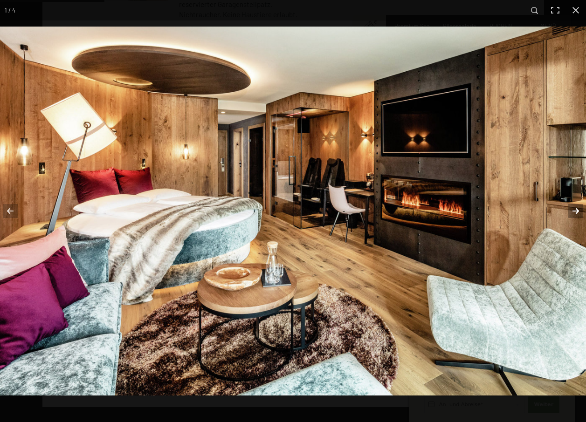
click at [572, 210] on button "button" at bounding box center [569, 211] width 33 height 47
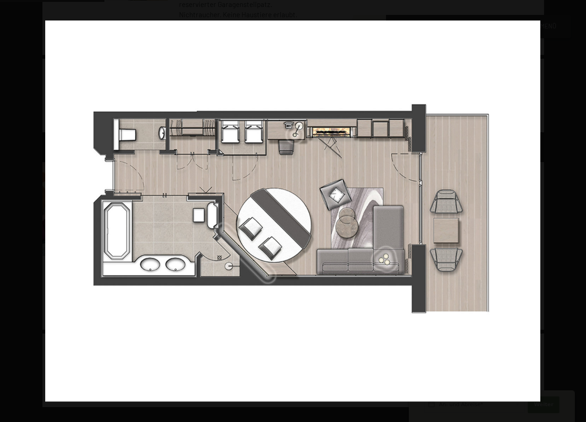
click at [572, 210] on button "button" at bounding box center [569, 211] width 33 height 47
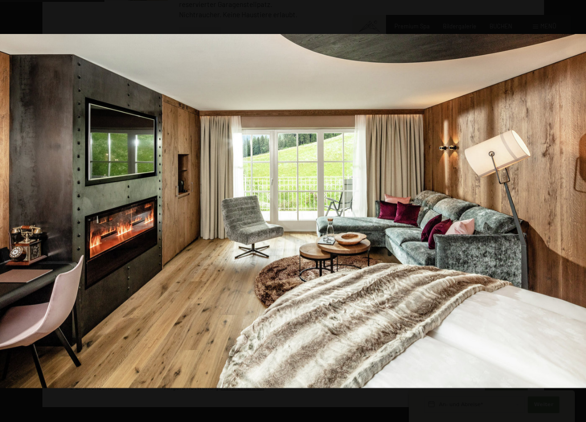
click at [572, 210] on button "button" at bounding box center [569, 211] width 33 height 47
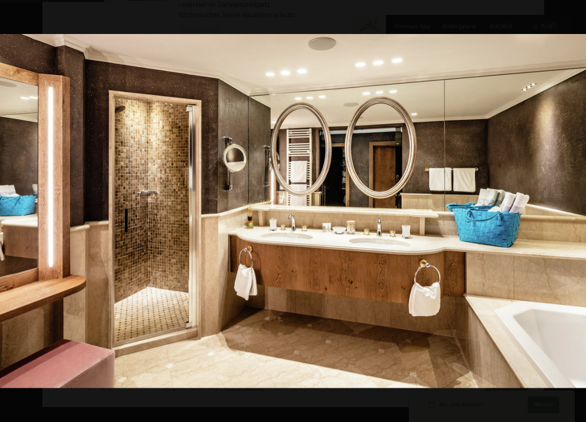
click at [572, 210] on button "button" at bounding box center [569, 211] width 33 height 47
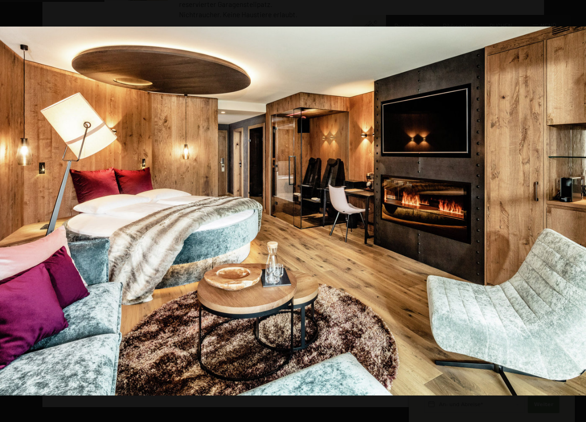
click at [572, 210] on button "button" at bounding box center [569, 211] width 33 height 47
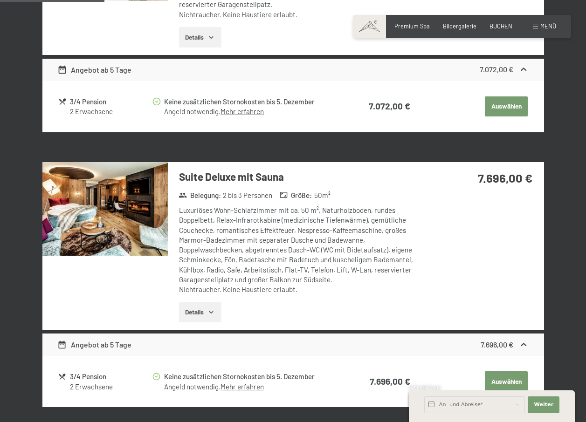
click at [0, 0] on button "button" at bounding box center [0, 0] width 0 height 0
drag, startPoint x: 177, startPoint y: 211, endPoint x: 330, endPoint y: 300, distance: 177.2
click at [330, 300] on div "Suite Deluxe mit Sauna Belegung : 2 bis 3 Personen Größe : 50 m² Luxuriöses Woh…" at bounding box center [299, 246] width 263 height 168
drag, startPoint x: 330, startPoint y: 300, endPoint x: 257, endPoint y: 262, distance: 82.8
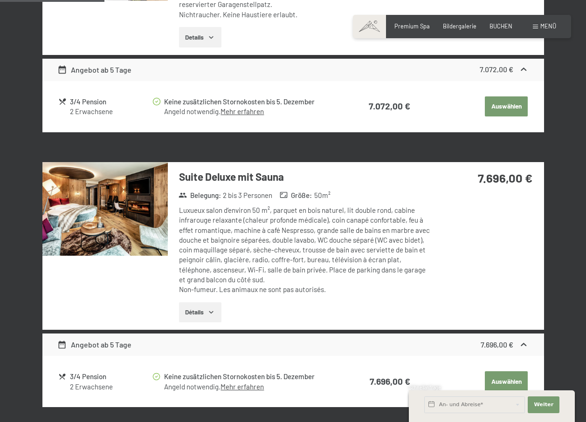
click at [193, 311] on font "Détails" at bounding box center [194, 312] width 19 height 7
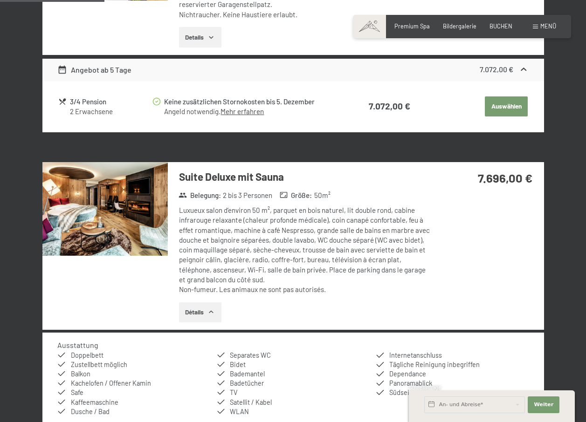
scroll to position [831, 0]
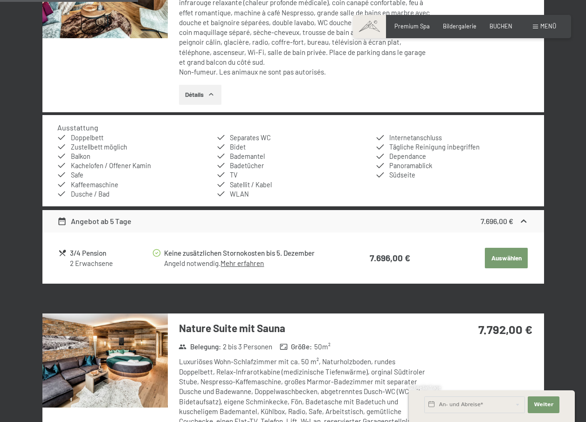
drag, startPoint x: 164, startPoint y: 252, endPoint x: 285, endPoint y: 266, distance: 121.5
drag, startPoint x: 285, startPoint y: 266, endPoint x: 227, endPoint y: 256, distance: 58.6
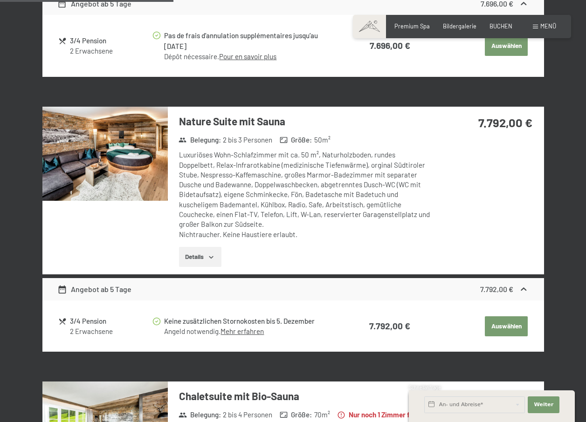
click at [117, 186] on img at bounding box center [104, 154] width 125 height 94
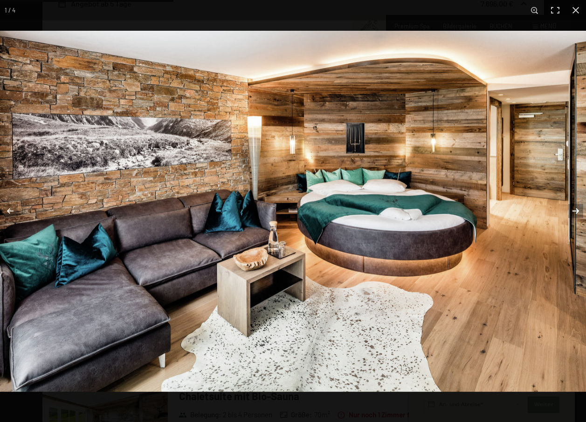
click at [574, 208] on button "button" at bounding box center [569, 211] width 33 height 47
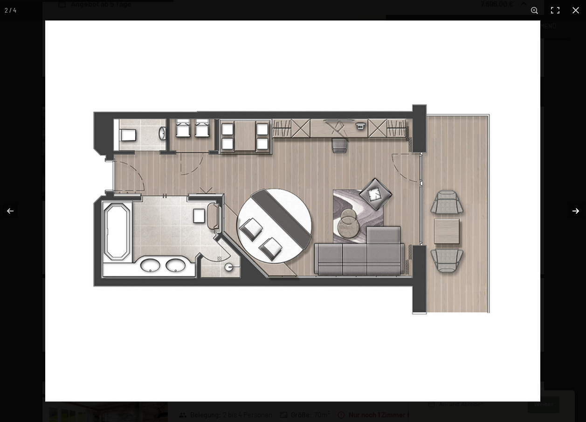
click at [574, 208] on button "button" at bounding box center [569, 211] width 33 height 47
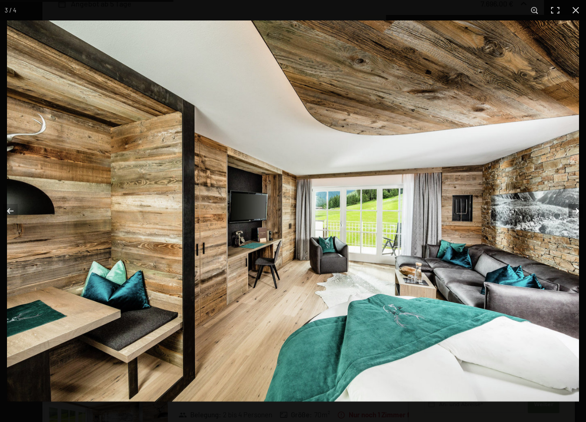
click at [574, 208] on button "button" at bounding box center [569, 211] width 33 height 47
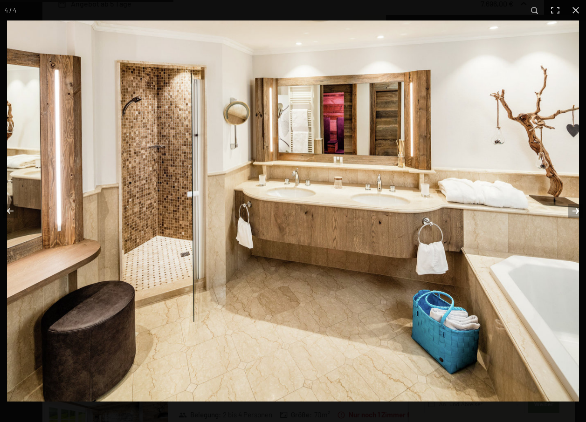
click at [574, 208] on button "button" at bounding box center [569, 211] width 33 height 47
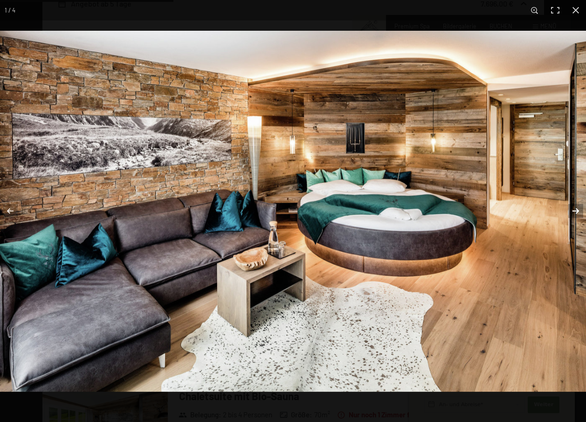
click at [574, 208] on button "button" at bounding box center [569, 211] width 33 height 47
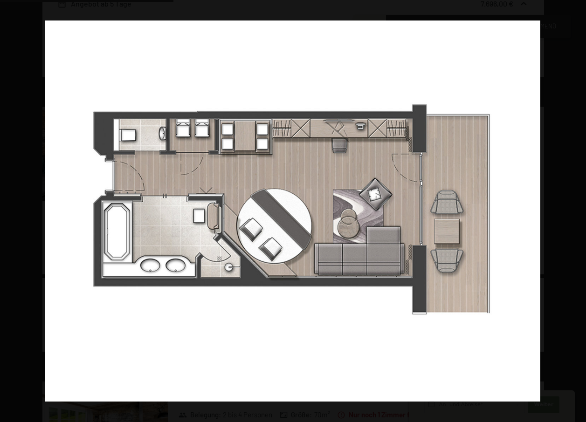
click at [574, 208] on button "button" at bounding box center [569, 211] width 33 height 47
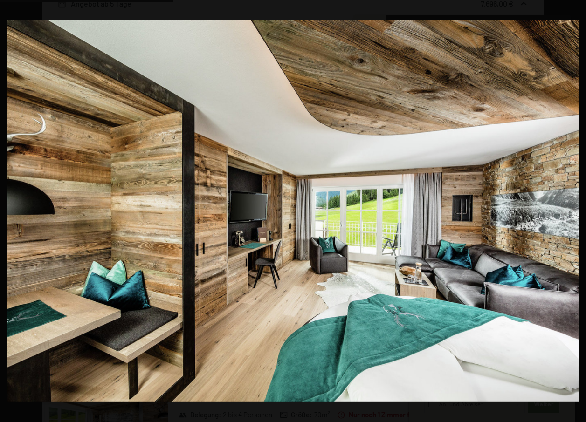
click at [574, 208] on button "button" at bounding box center [569, 211] width 33 height 47
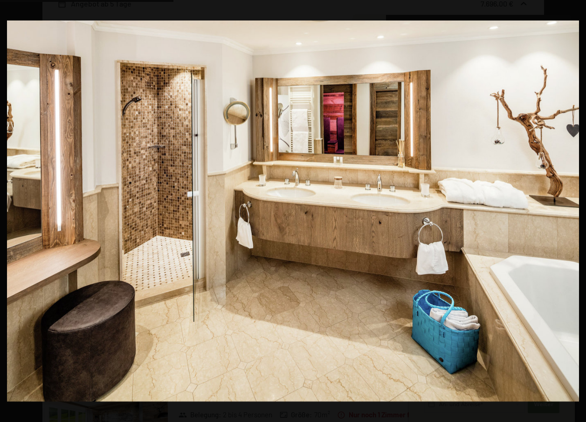
click at [574, 208] on button "button" at bounding box center [569, 211] width 33 height 47
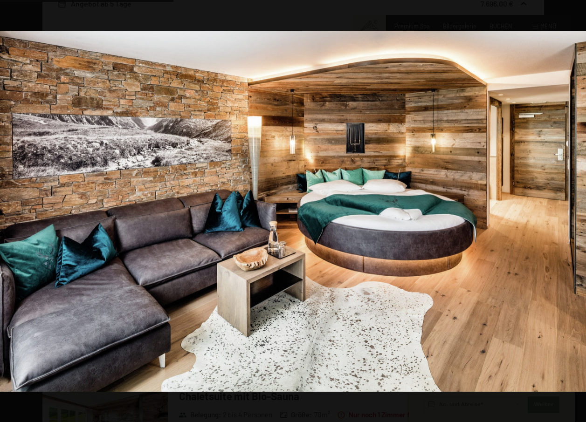
click at [574, 208] on button "button" at bounding box center [569, 211] width 33 height 47
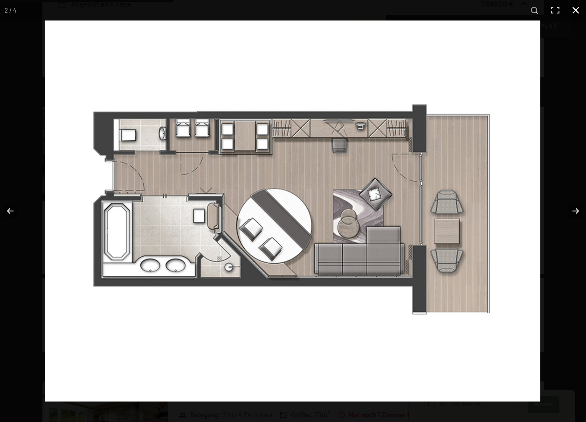
click at [575, 9] on button "button" at bounding box center [575, 10] width 21 height 21
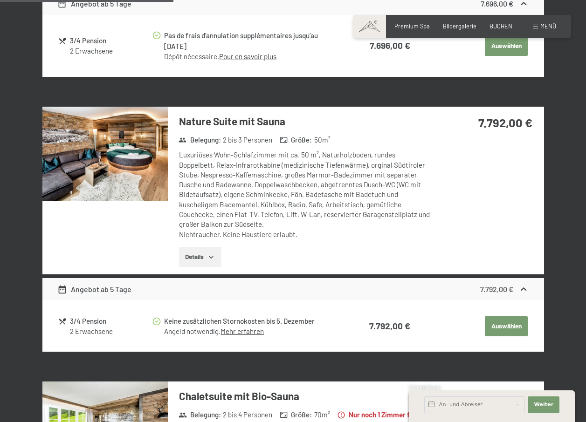
drag, startPoint x: 179, startPoint y: 154, endPoint x: 310, endPoint y: 238, distance: 155.2
click at [310, 238] on div "Luxuriöses Wohn-Schlafzimmer mit ca. 50 m², Naturholzboden, rundes Doppelbett, …" at bounding box center [305, 195] width 252 height 90
drag, startPoint x: 310, startPoint y: 238, endPoint x: 256, endPoint y: 205, distance: 63.6
click at [117, 230] on div at bounding box center [104, 191] width 125 height 168
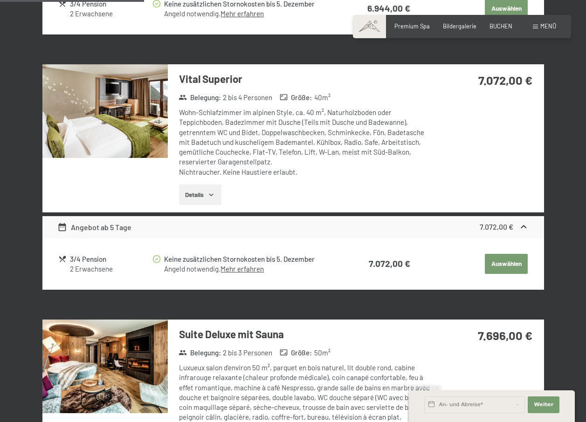
scroll to position [218, 0]
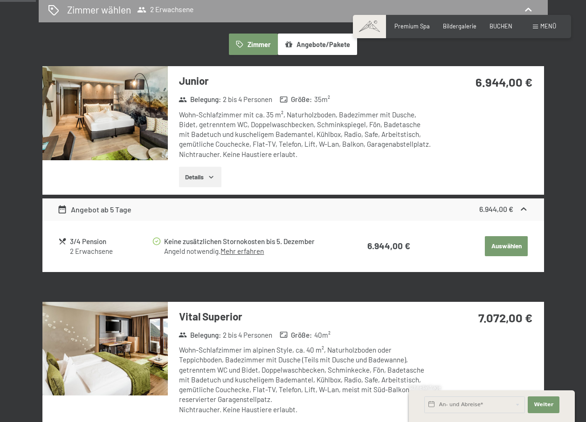
drag, startPoint x: 180, startPoint y: 114, endPoint x: 325, endPoint y: 169, distance: 155.2
click at [325, 169] on div "Junior Belegung : 2 bis 4 Personen Größe : 35 m² Wohn-Schlafzimmer mit ca. 35 m…" at bounding box center [299, 130] width 263 height 128
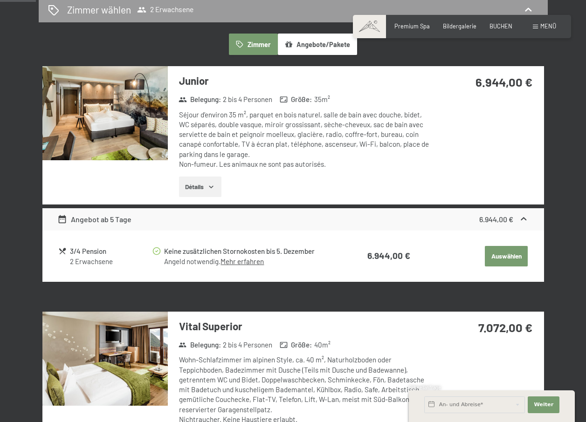
click at [92, 127] on img at bounding box center [104, 113] width 125 height 94
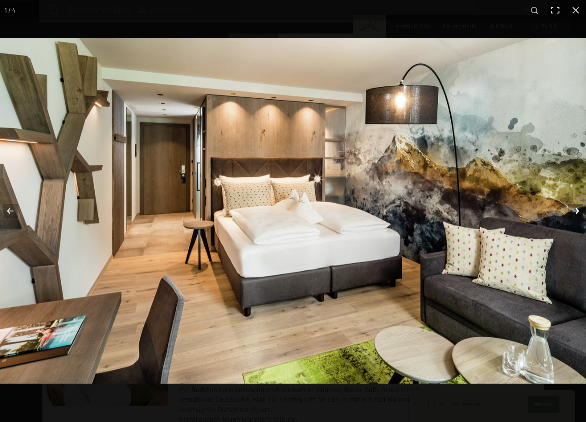
click at [569, 217] on button "button" at bounding box center [569, 211] width 33 height 47
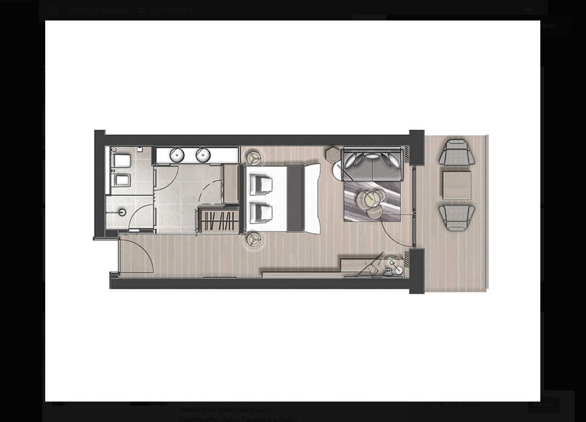
click at [569, 217] on button "button" at bounding box center [569, 211] width 33 height 47
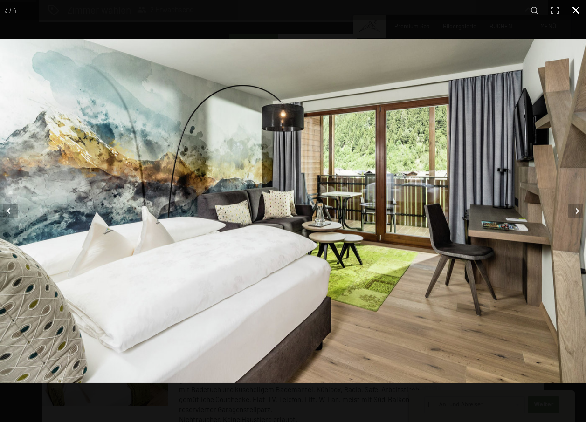
click at [574, 14] on button "button" at bounding box center [575, 10] width 21 height 21
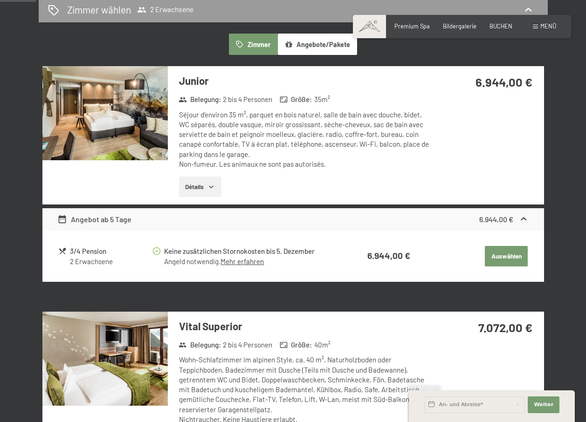
click at [128, 177] on div at bounding box center [104, 135] width 125 height 138
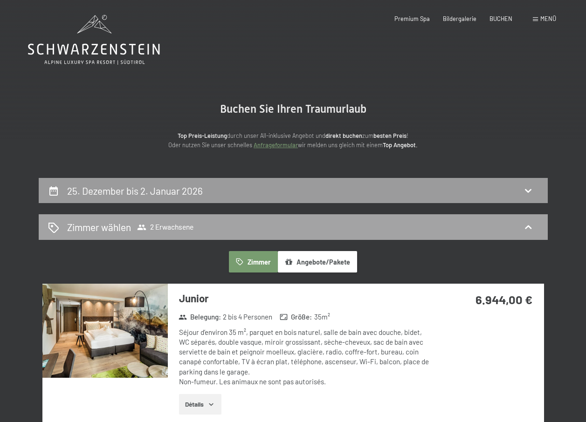
click at [143, 225] on icon at bounding box center [141, 228] width 9 height 6
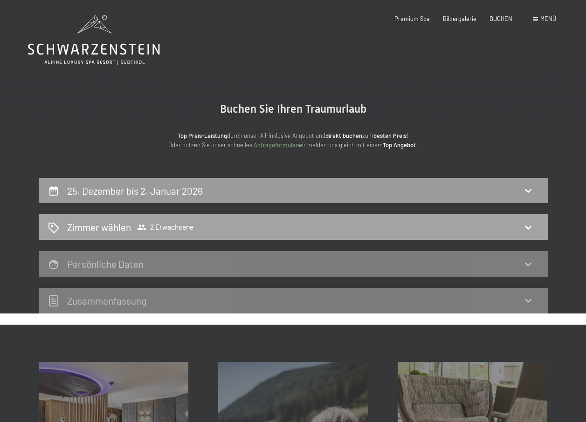
click at [171, 226] on span "2 Erwachsene" at bounding box center [165, 227] width 56 height 9
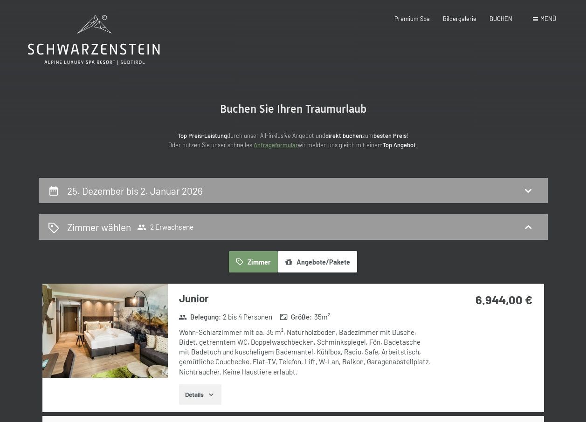
click at [307, 262] on button "Angebote/Pakete" at bounding box center [317, 261] width 79 height 21
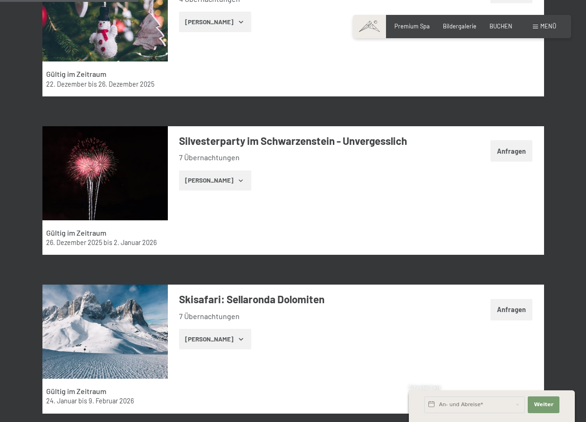
scroll to position [653, 0]
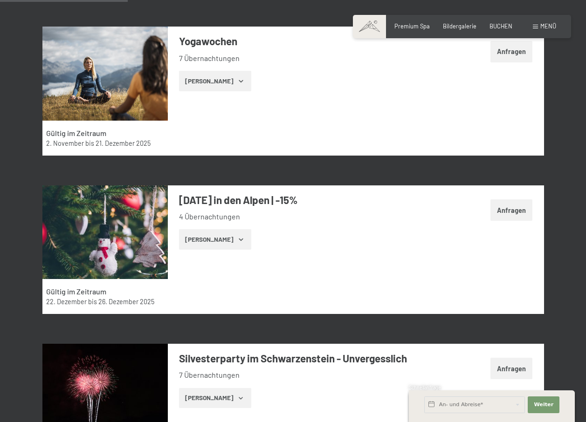
click at [198, 238] on label "Einwilligung Marketing*" at bounding box center [239, 237] width 82 height 9
click at [198, 238] on input "Einwilligung Marketing*" at bounding box center [193, 237] width 9 height 9
checkbox input "false"
click at [104, 225] on img at bounding box center [104, 233] width 125 height 94
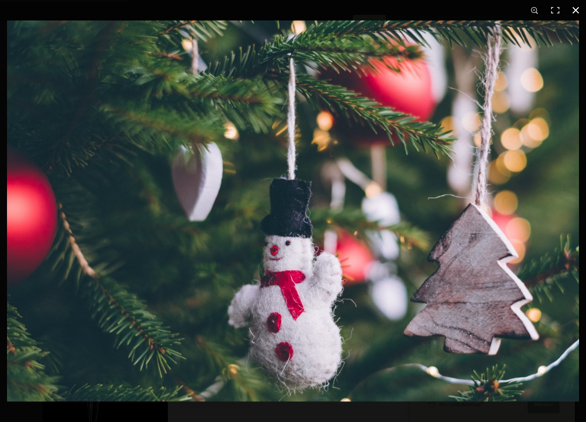
click at [577, 10] on button "button" at bounding box center [575, 10] width 21 height 21
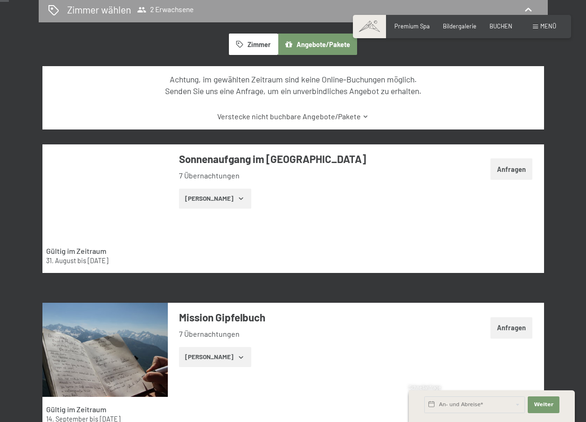
scroll to position [0, 0]
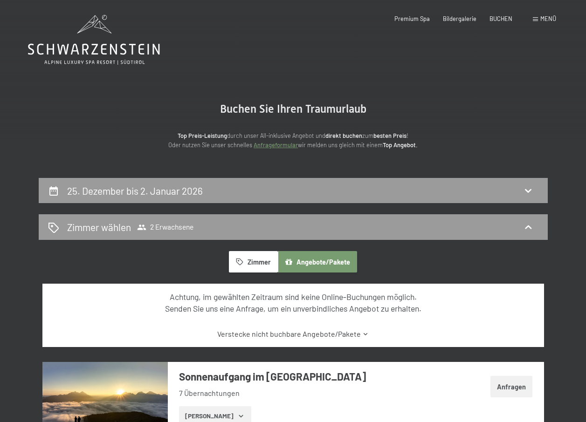
click at [256, 264] on button "Zimmer" at bounding box center [253, 261] width 48 height 21
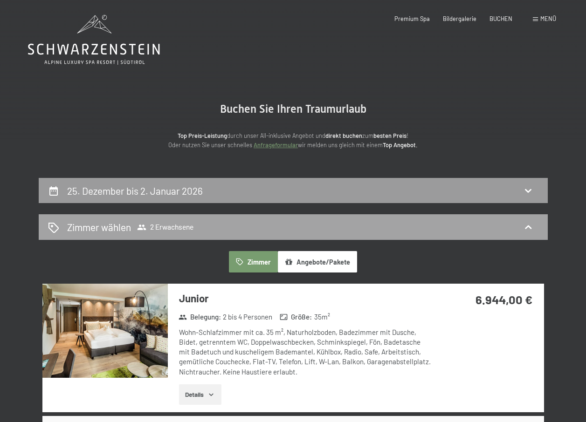
click at [107, 224] on h2 "Zimmer wählen" at bounding box center [99, 227] width 64 height 14
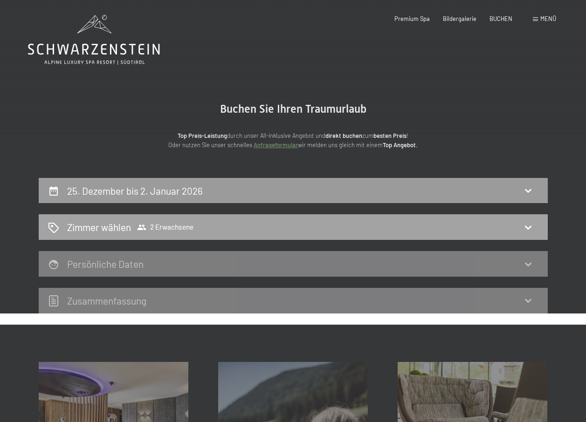
click at [55, 226] on icon at bounding box center [53, 227] width 11 height 11
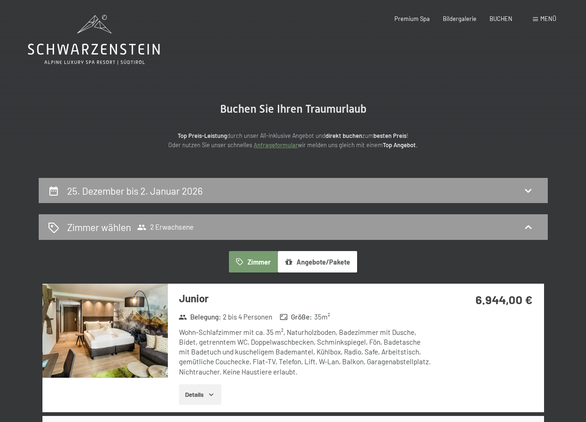
click at [250, 258] on button "Zimmer" at bounding box center [253, 261] width 48 height 21
click at [130, 338] on img at bounding box center [104, 331] width 125 height 94
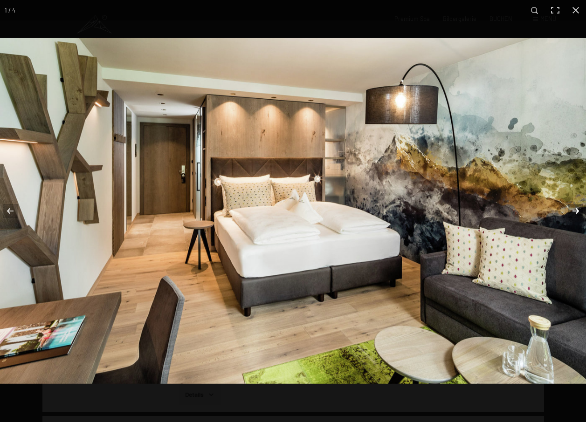
click at [574, 216] on button "button" at bounding box center [569, 211] width 33 height 47
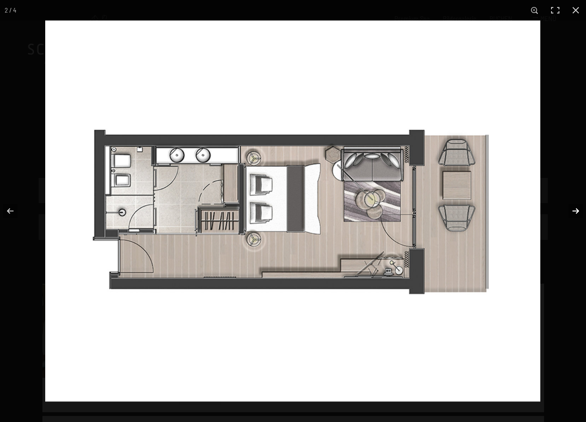
click at [574, 216] on button "button" at bounding box center [569, 211] width 33 height 47
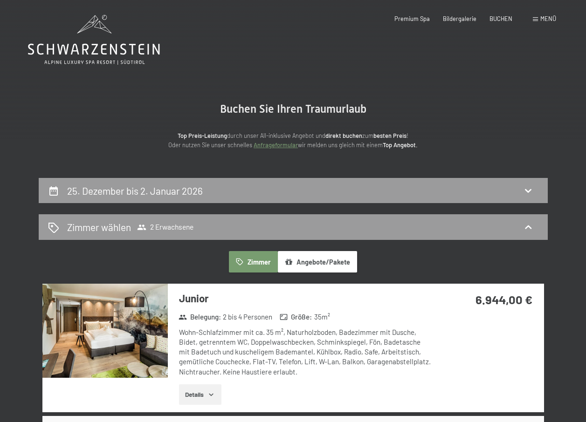
click at [0, 0] on button "button" at bounding box center [0, 0] width 0 height 0
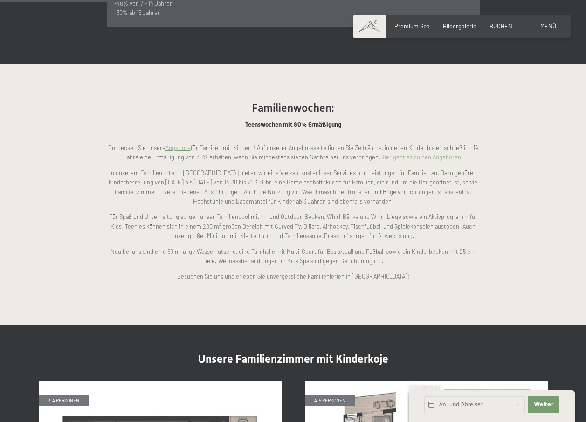
scroll to position [870, 0]
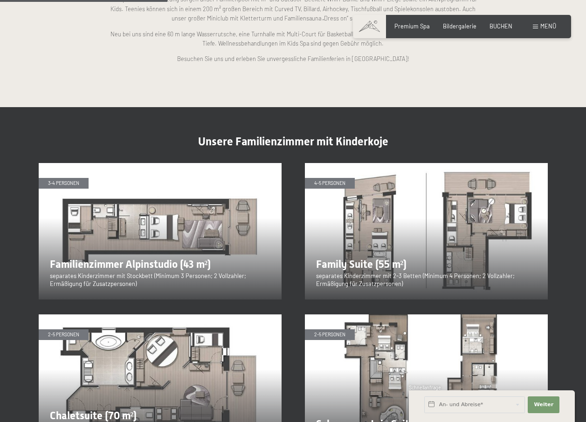
click at [130, 227] on img at bounding box center [160, 231] width 243 height 137
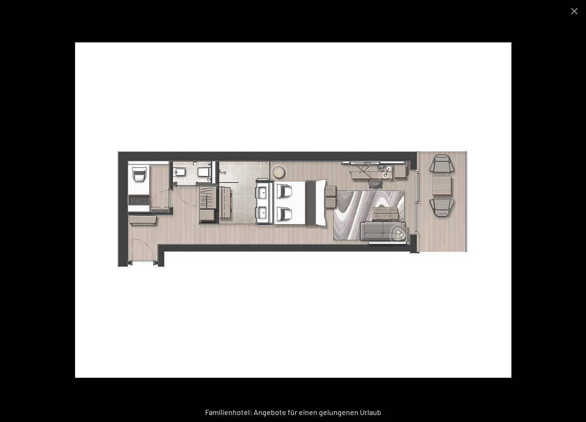
click at [345, 236] on img at bounding box center [293, 210] width 436 height 336
click at [576, 11] on button "Close gallery" at bounding box center [574, 11] width 23 height 22
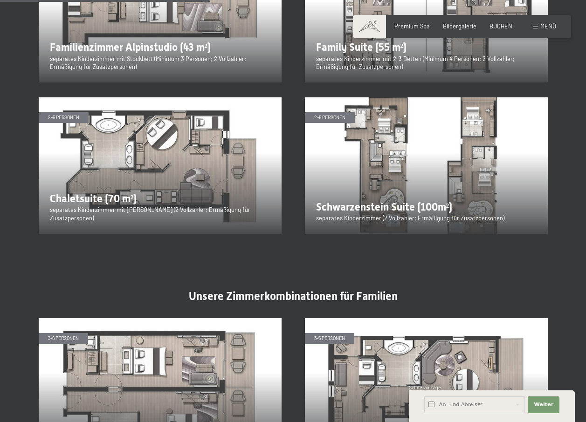
scroll to position [1305, 0]
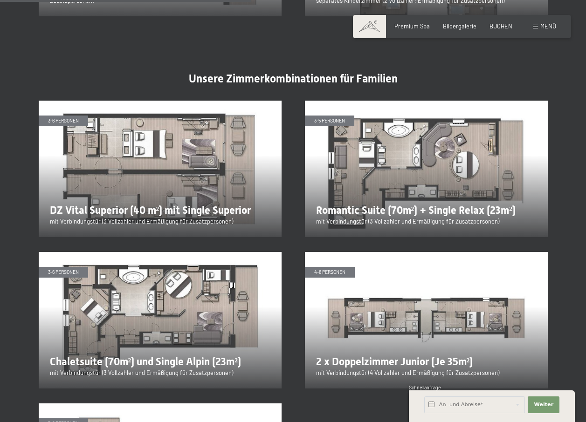
click at [143, 189] on img at bounding box center [160, 169] width 243 height 137
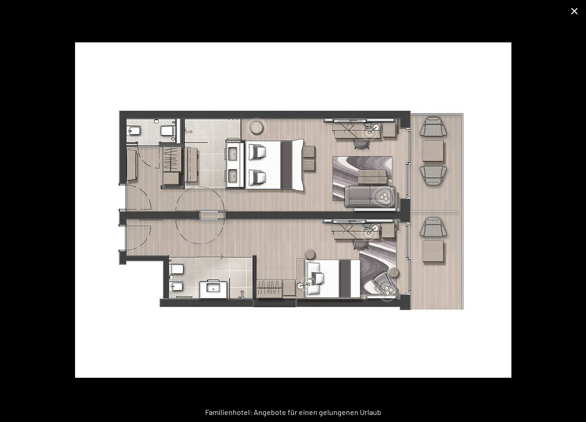
click at [573, 10] on button "Close gallery" at bounding box center [574, 11] width 23 height 22
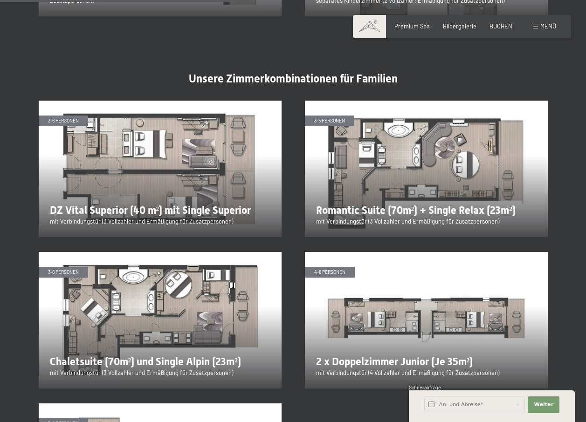
click at [403, 172] on img at bounding box center [426, 169] width 243 height 137
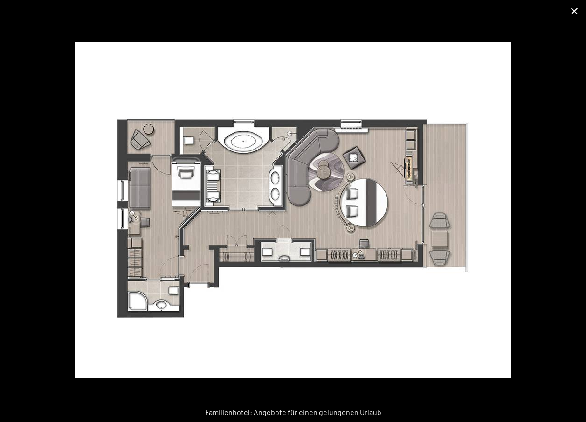
click at [576, 15] on button "Close gallery" at bounding box center [574, 11] width 23 height 22
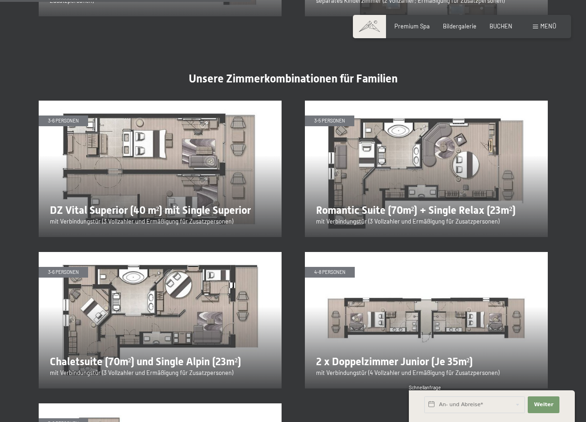
click at [141, 174] on img at bounding box center [160, 169] width 243 height 137
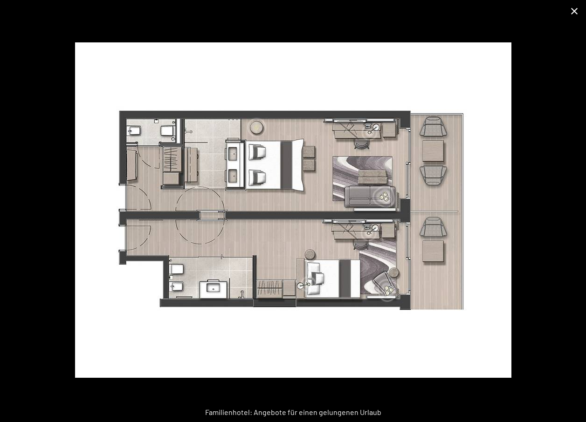
click at [576, 14] on button "Close gallery" at bounding box center [574, 11] width 23 height 22
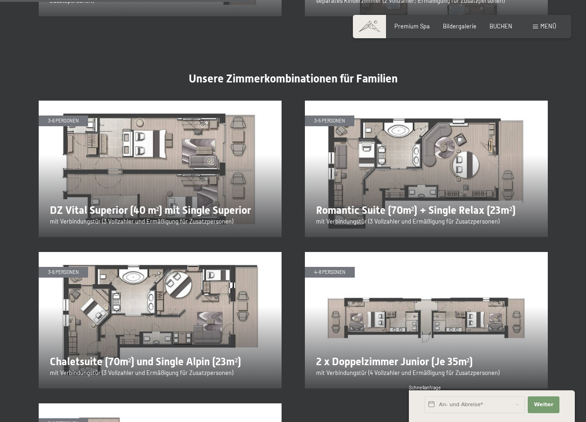
scroll to position [1523, 0]
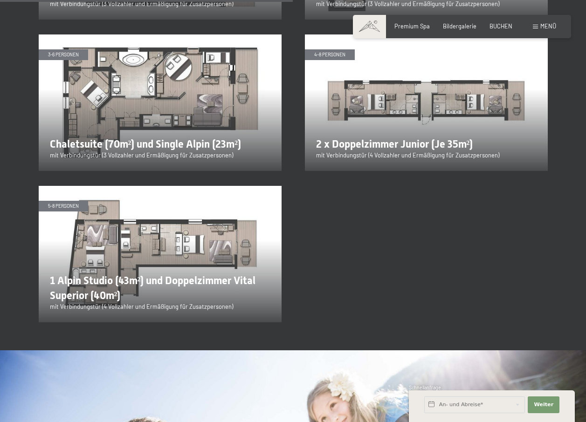
click at [372, 98] on img at bounding box center [426, 102] width 243 height 137
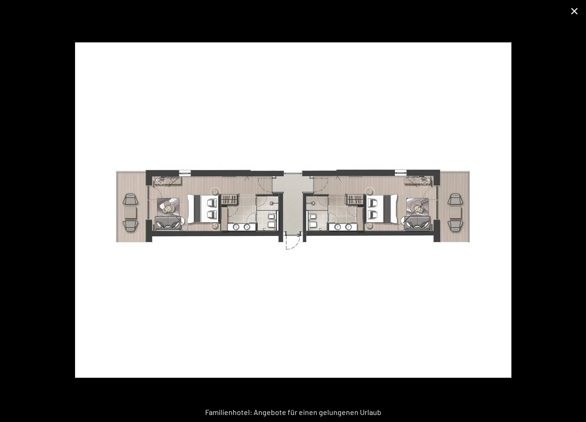
click at [574, 14] on button "Close gallery" at bounding box center [574, 11] width 23 height 22
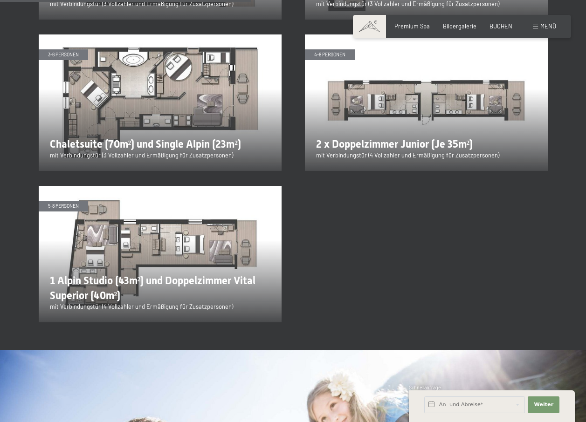
scroll to position [1305, 0]
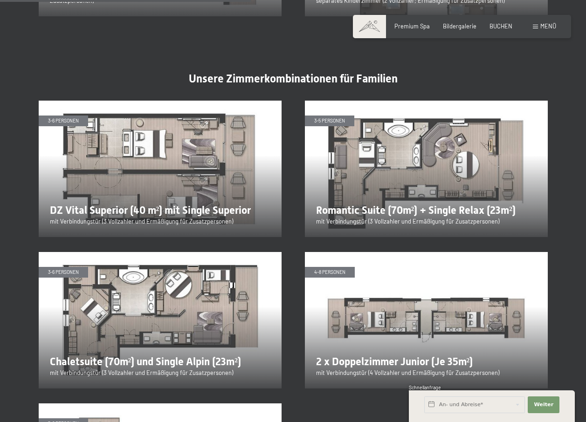
click at [147, 310] on img at bounding box center [160, 320] width 243 height 137
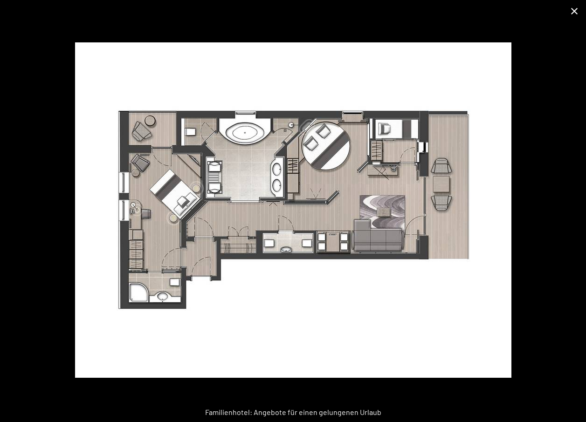
click at [574, 14] on button "Close gallery" at bounding box center [574, 11] width 23 height 22
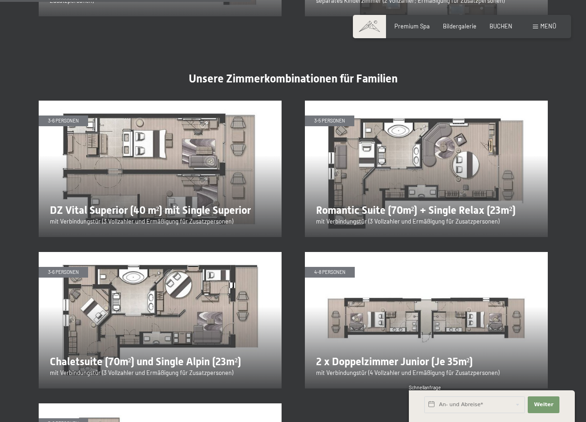
scroll to position [1523, 0]
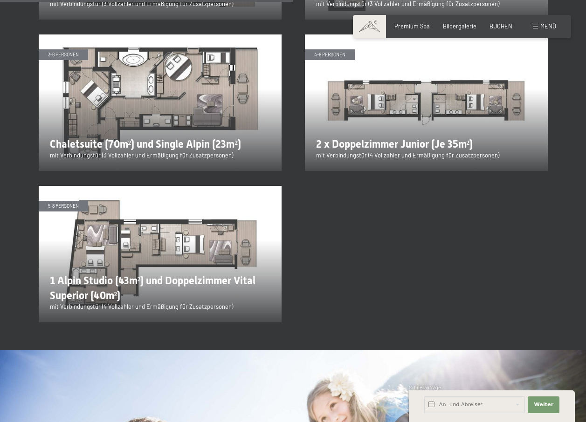
click at [162, 246] on img at bounding box center [160, 254] width 243 height 137
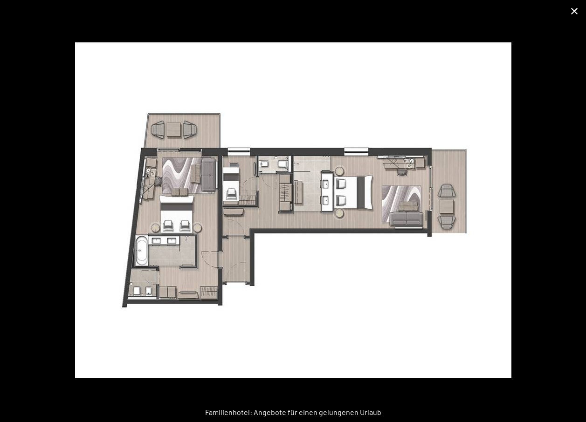
click at [575, 12] on button "Close gallery" at bounding box center [574, 11] width 23 height 22
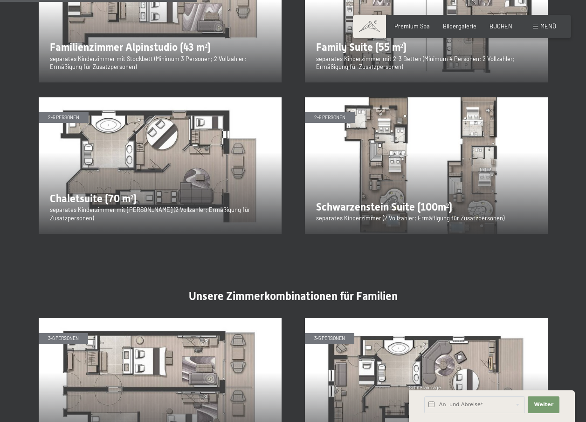
scroll to position [870, 0]
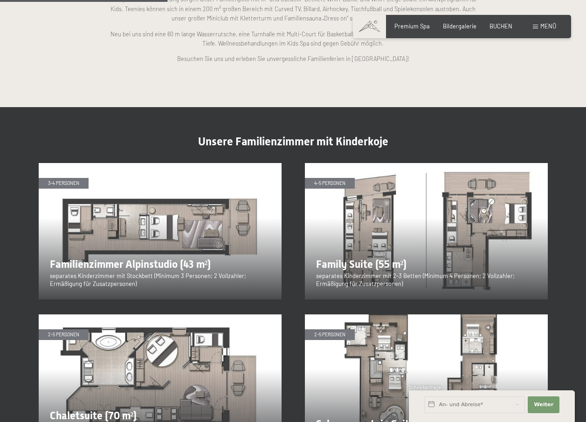
click at [125, 235] on img at bounding box center [160, 231] width 243 height 137
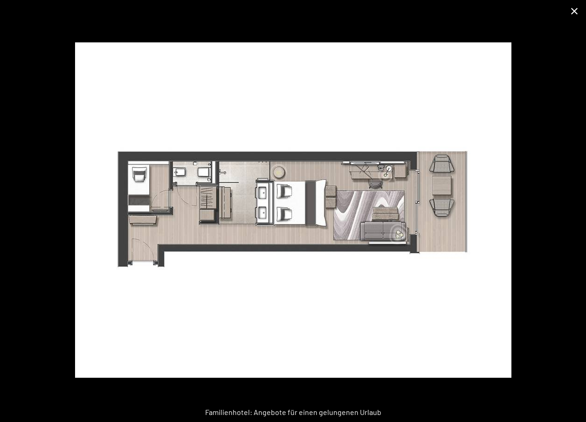
click at [572, 11] on button "Close gallery" at bounding box center [574, 11] width 23 height 22
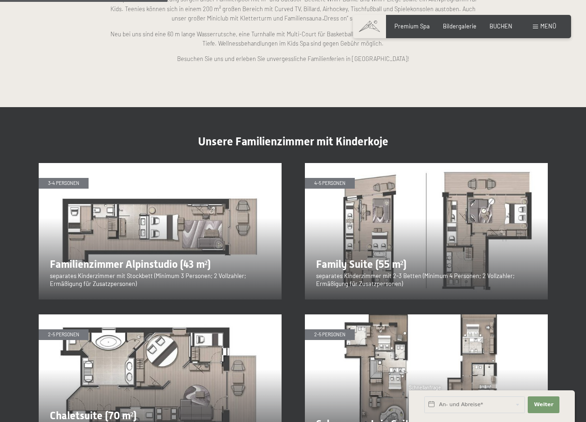
click at [77, 267] on img at bounding box center [160, 231] width 243 height 137
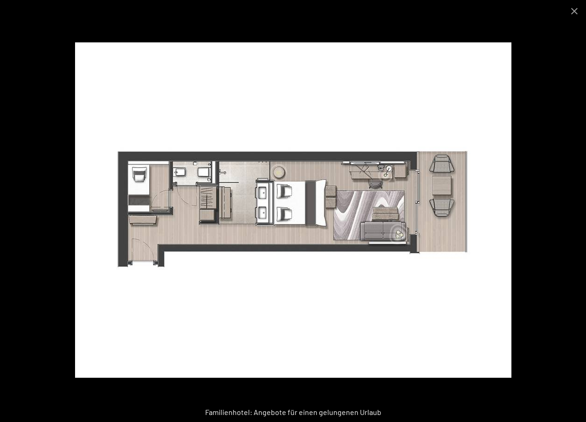
scroll to position [1305, 0]
click at [572, 12] on button "Close gallery" at bounding box center [574, 11] width 23 height 22
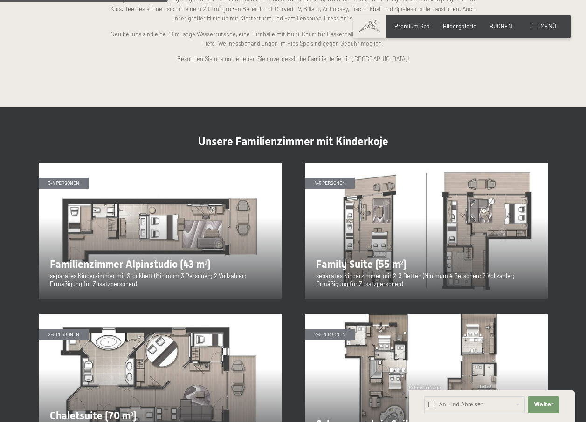
scroll to position [1088, 0]
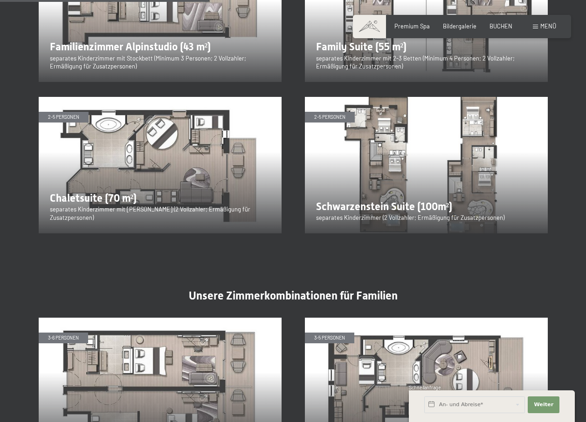
click at [393, 172] on img at bounding box center [426, 165] width 243 height 137
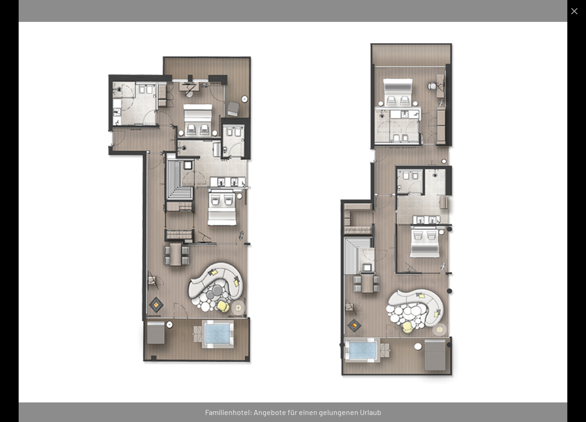
scroll to position [653, 0]
click at [575, 9] on button "Close gallery" at bounding box center [574, 11] width 23 height 22
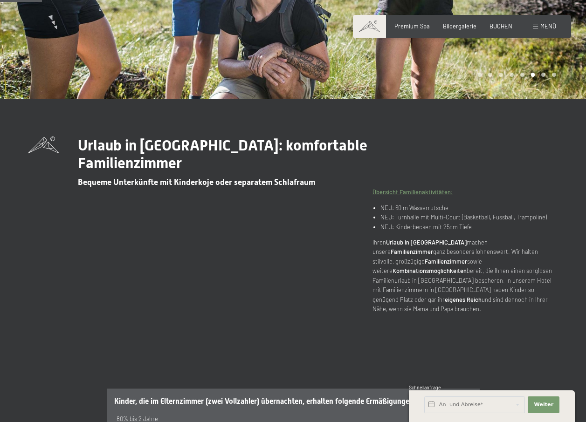
scroll to position [0, 0]
